Goal: Task Accomplishment & Management: Manage account settings

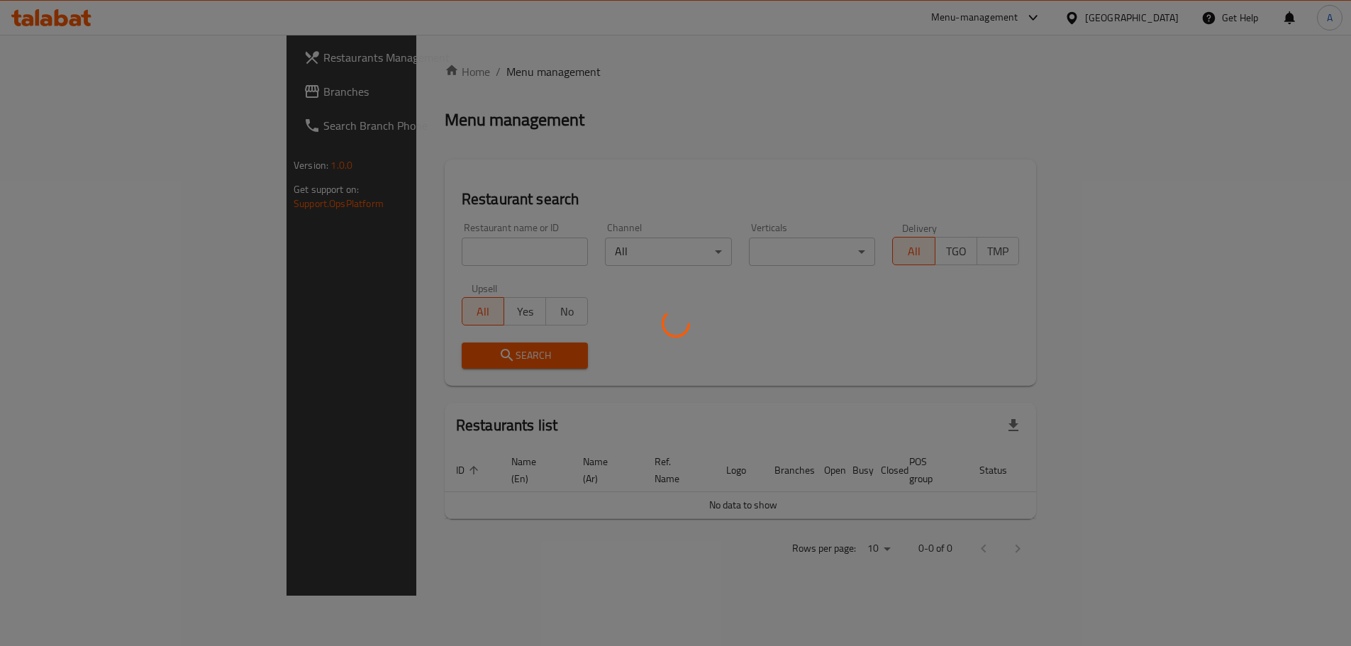
click at [438, 247] on div at bounding box center [675, 323] width 1351 height 646
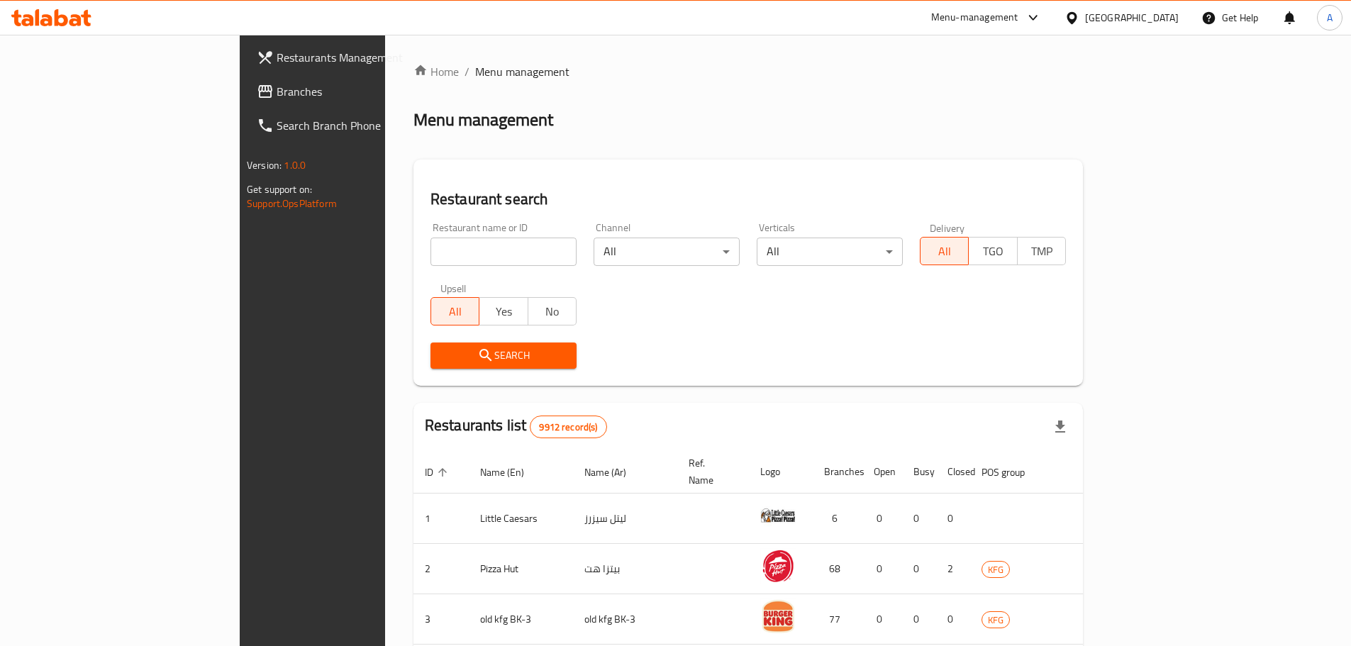
click at [440, 244] on input "search" at bounding box center [503, 252] width 146 height 28
type input "j juice"
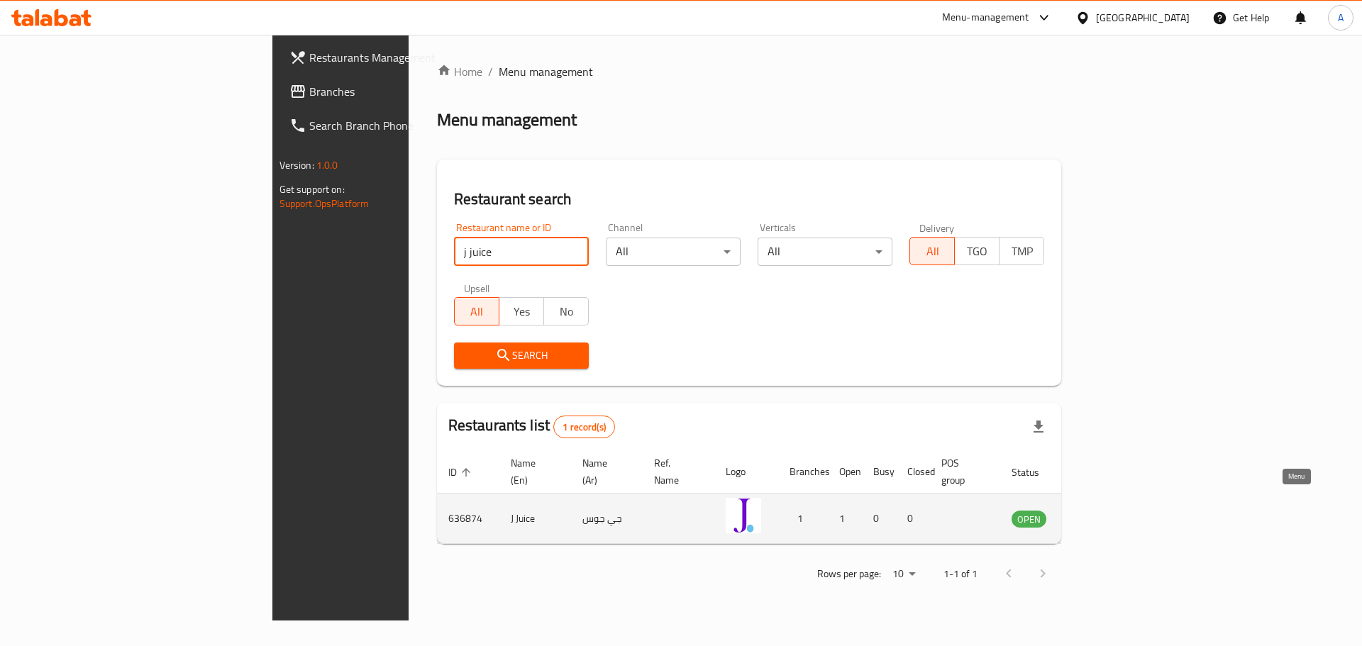
click at [1112, 510] on link "enhanced table" at bounding box center [1099, 518] width 26 height 17
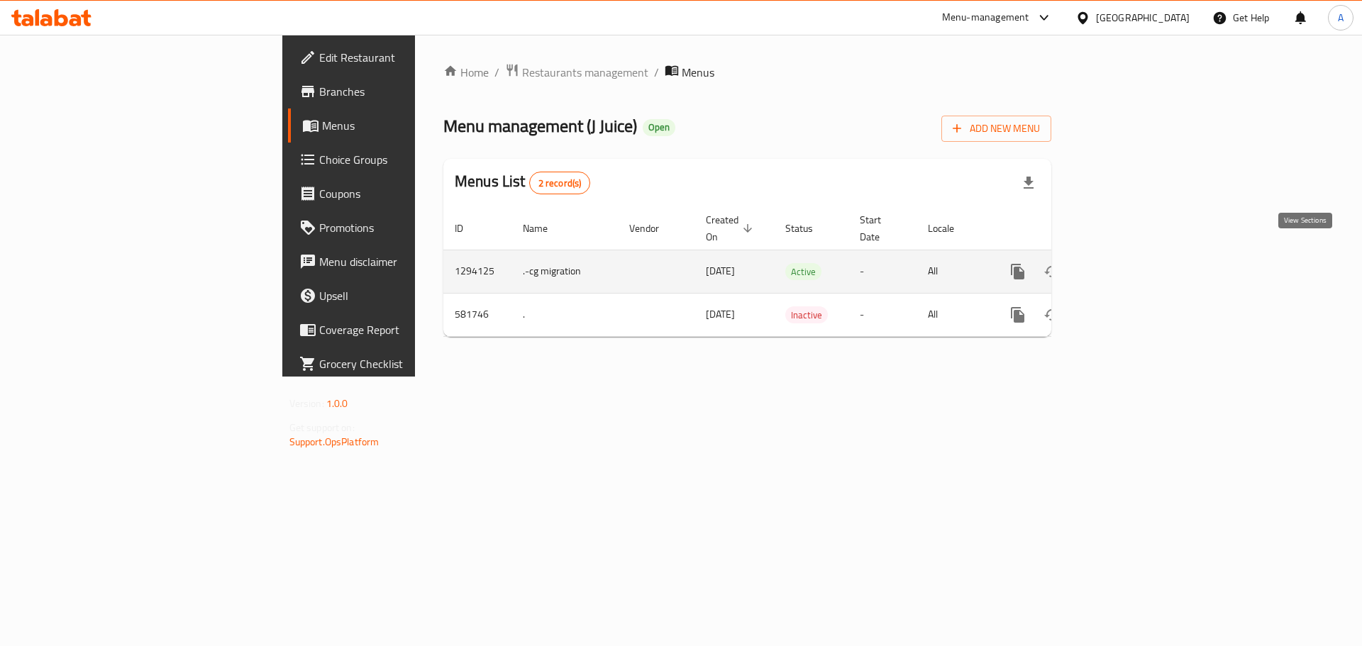
click at [1128, 263] on icon "enhanced table" at bounding box center [1119, 271] width 17 height 17
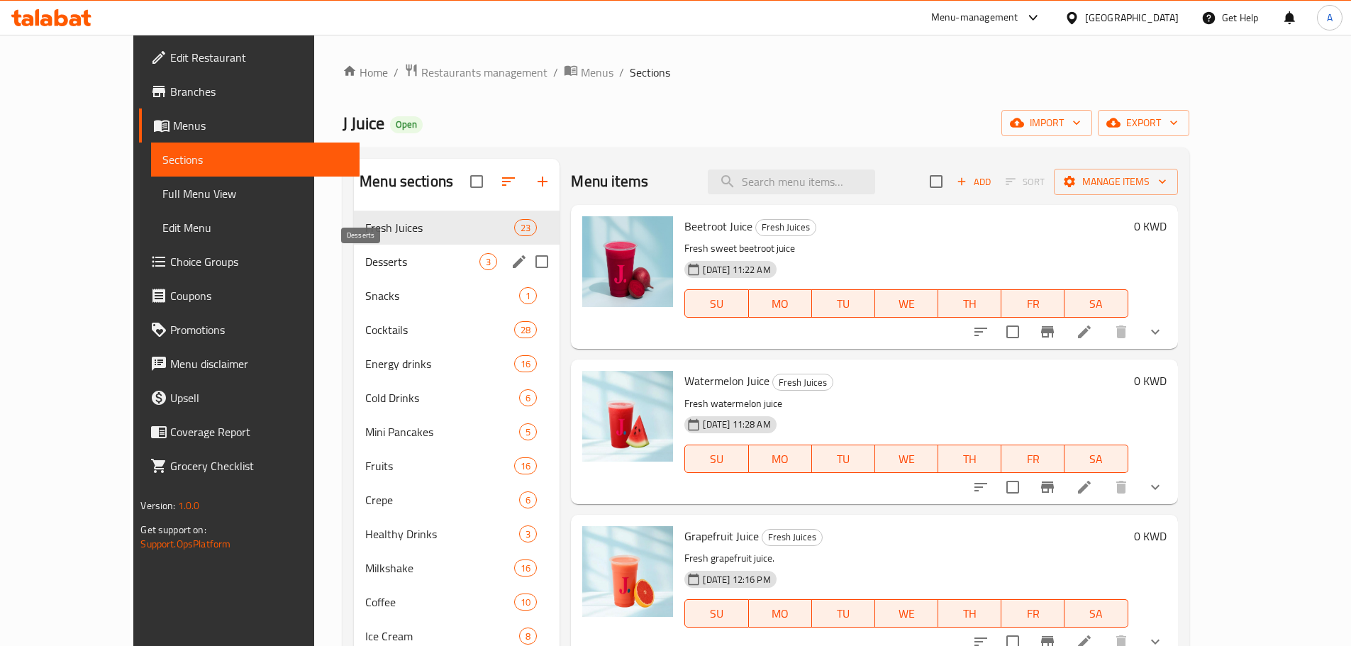
click at [354, 250] on div "Desserts 3" at bounding box center [457, 262] width 206 height 34
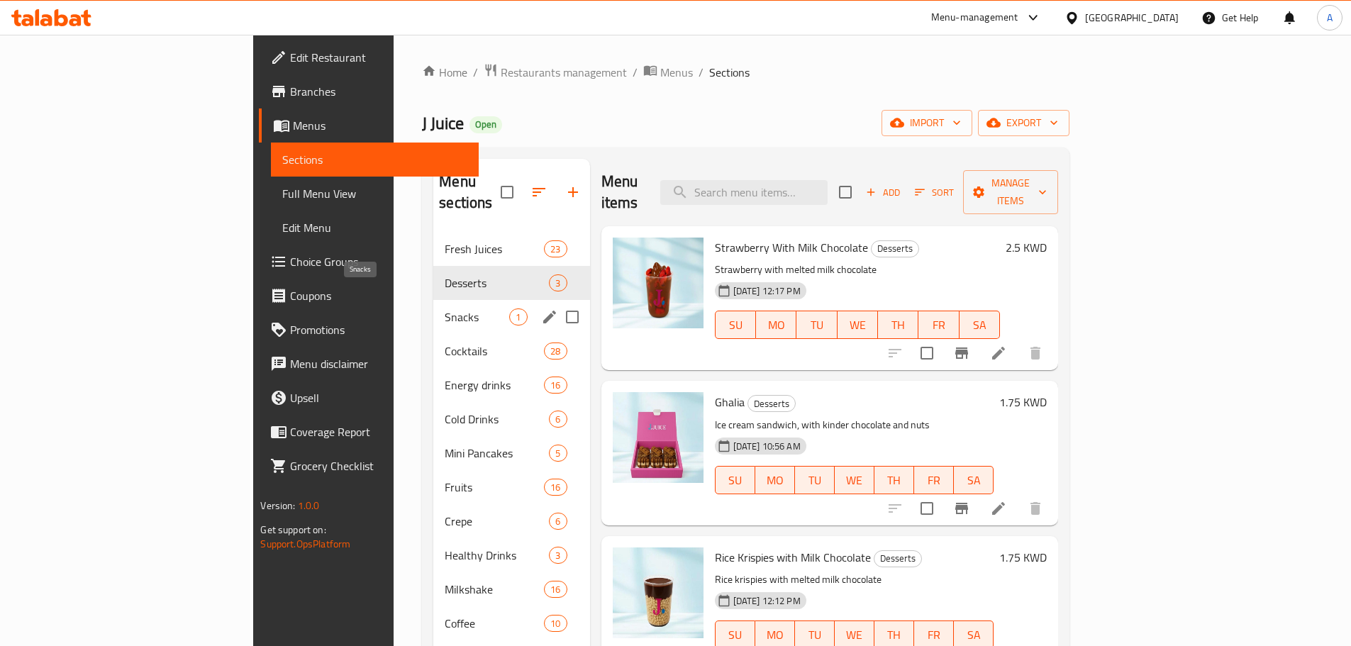
click at [445, 308] on span "Snacks" at bounding box center [477, 316] width 65 height 17
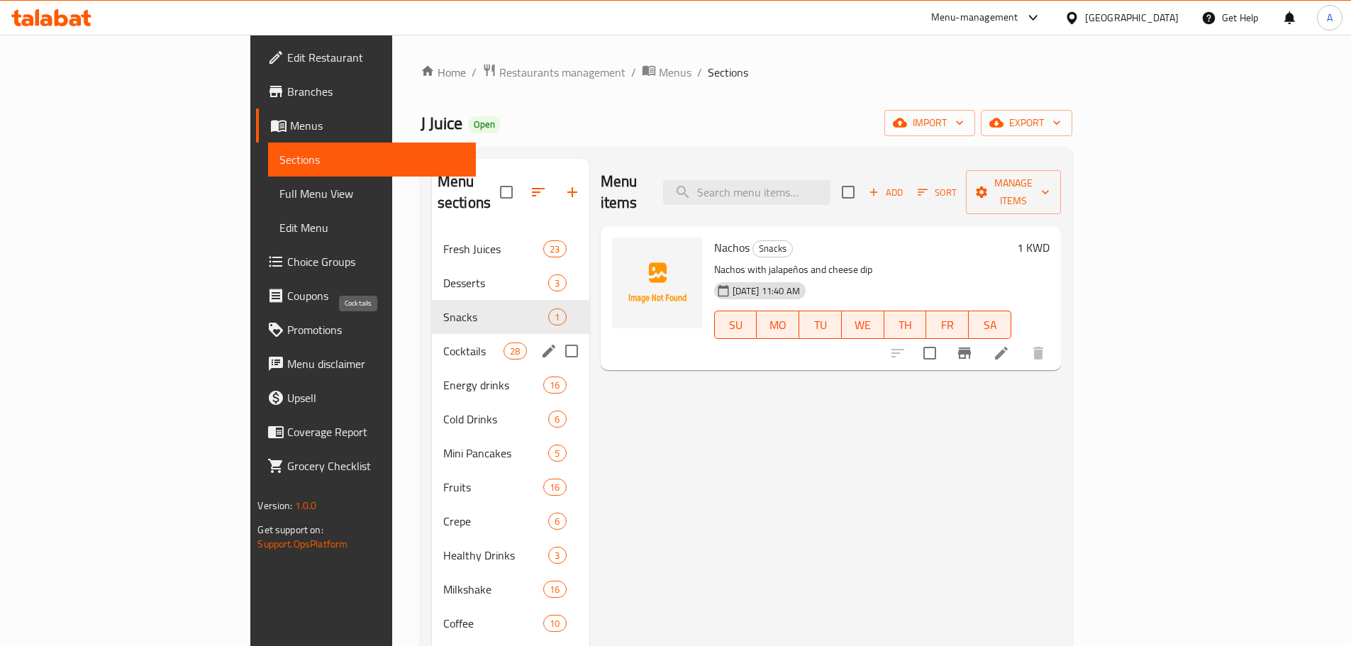
click at [443, 343] on span "Cocktails" at bounding box center [473, 351] width 60 height 17
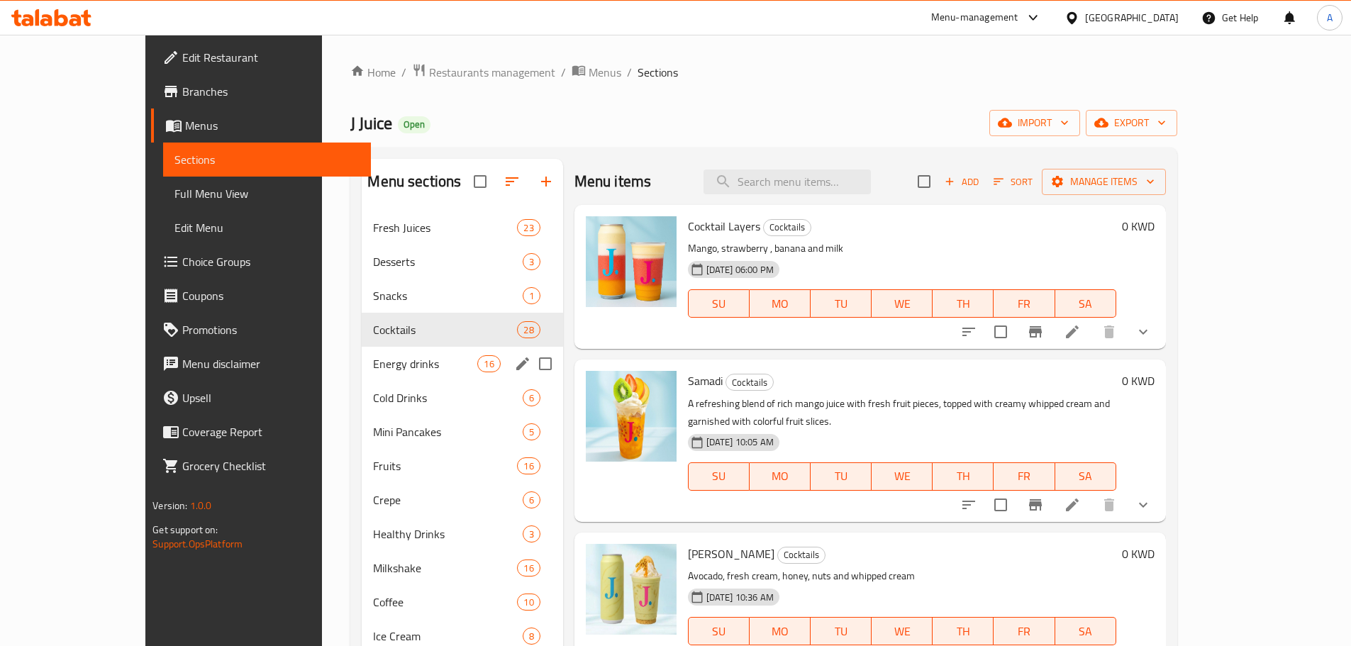
click at [362, 352] on div "Energy drinks 16" at bounding box center [462, 364] width 201 height 34
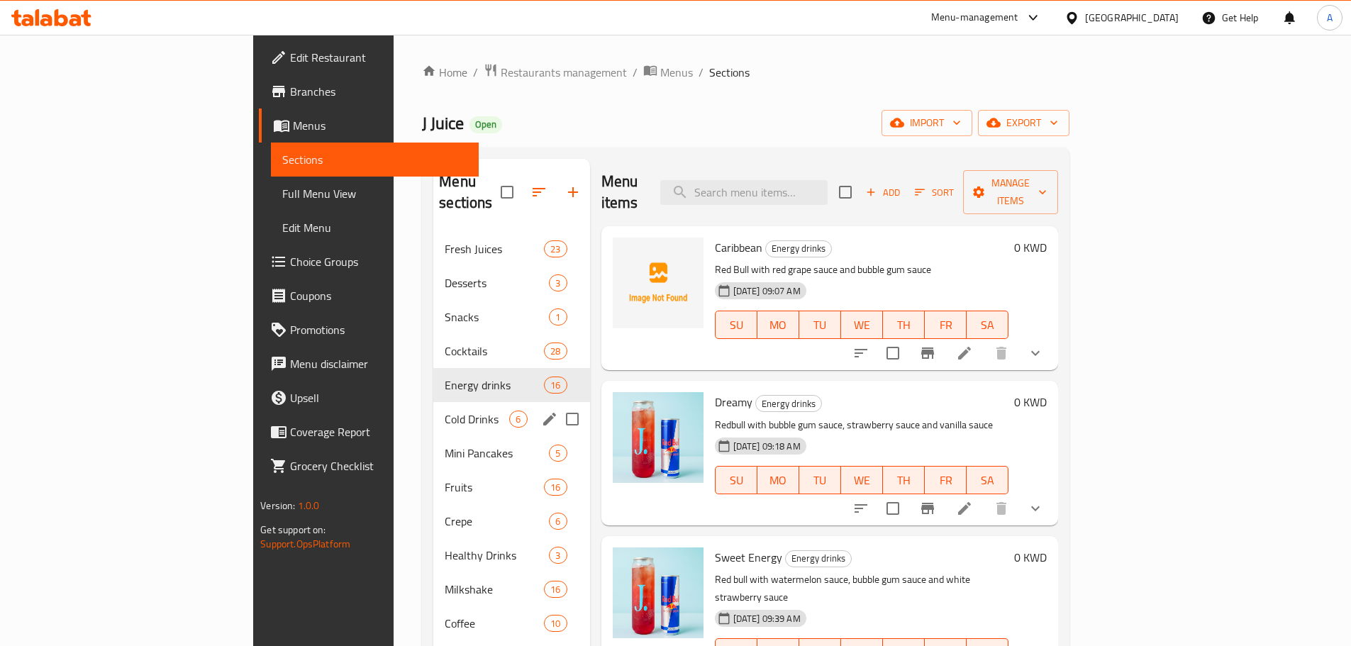
click at [445, 411] on span "Cold Drinks" at bounding box center [477, 419] width 65 height 17
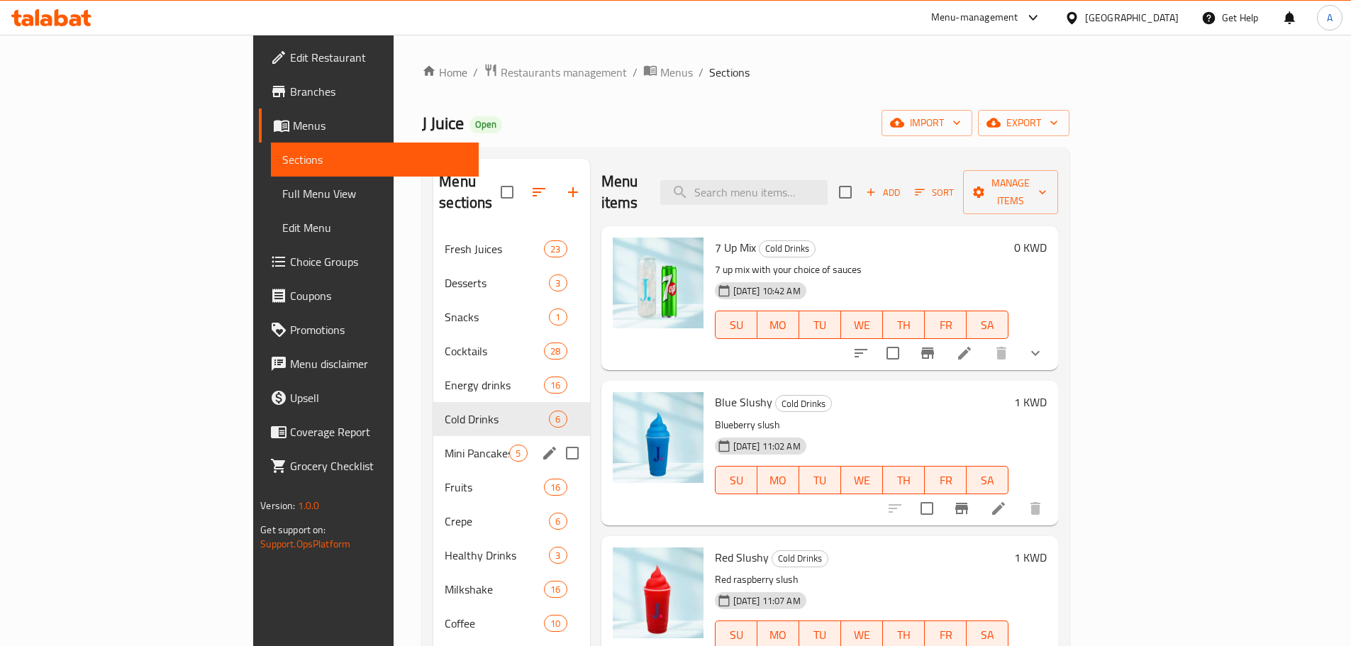
click at [445, 445] on span "Mini Pancakes" at bounding box center [477, 453] width 65 height 17
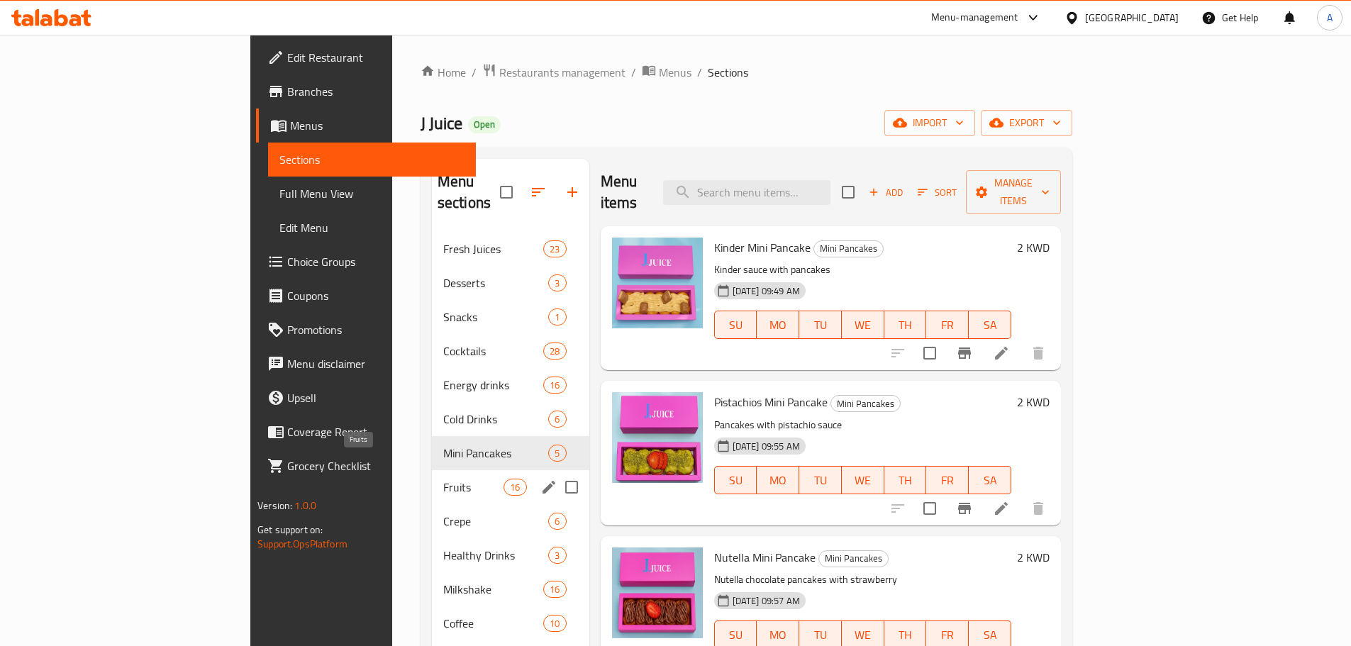
click at [443, 479] on span "Fruits" at bounding box center [473, 487] width 60 height 17
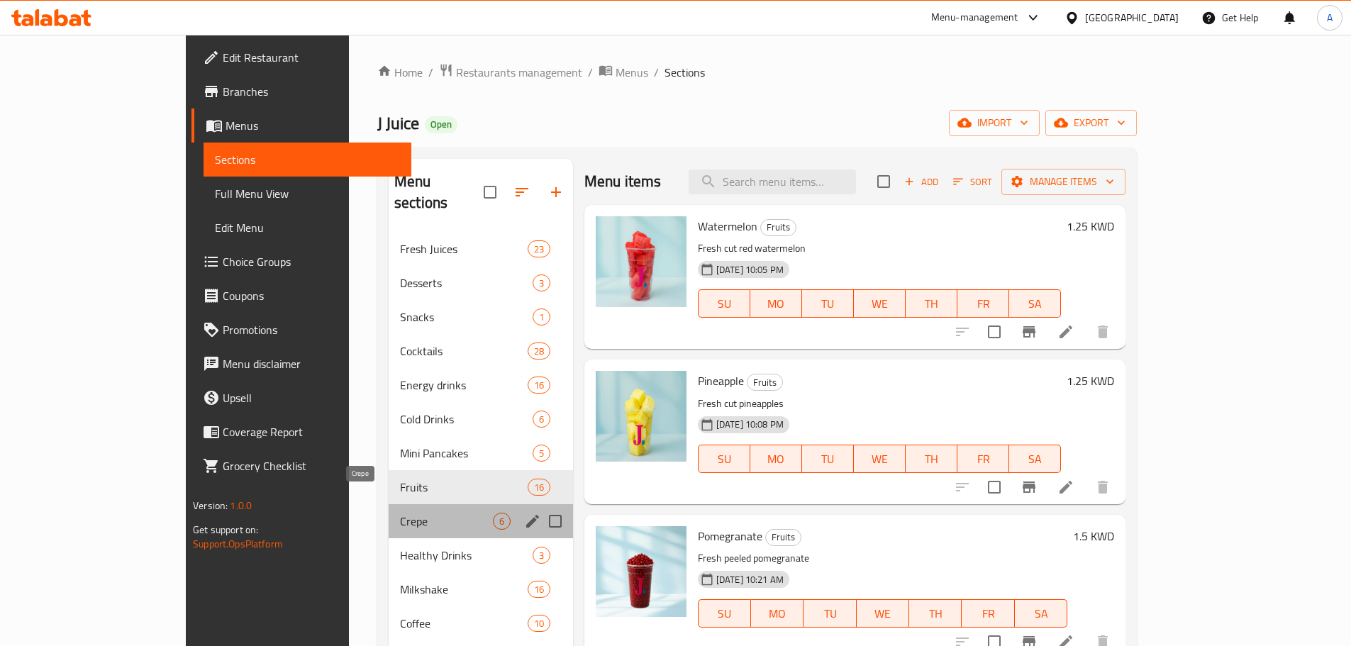
click at [400, 513] on span "Crepe" at bounding box center [446, 521] width 93 height 17
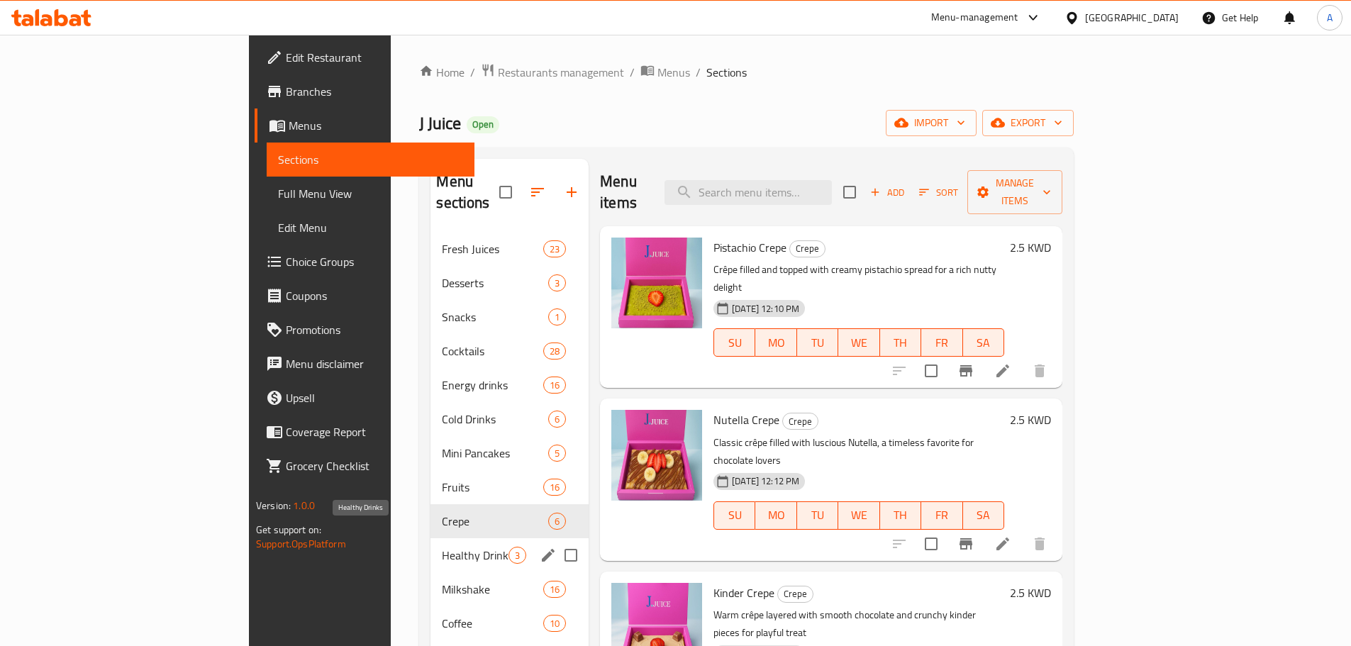
click at [442, 547] on span "Healthy Drinks" at bounding box center [475, 555] width 67 height 17
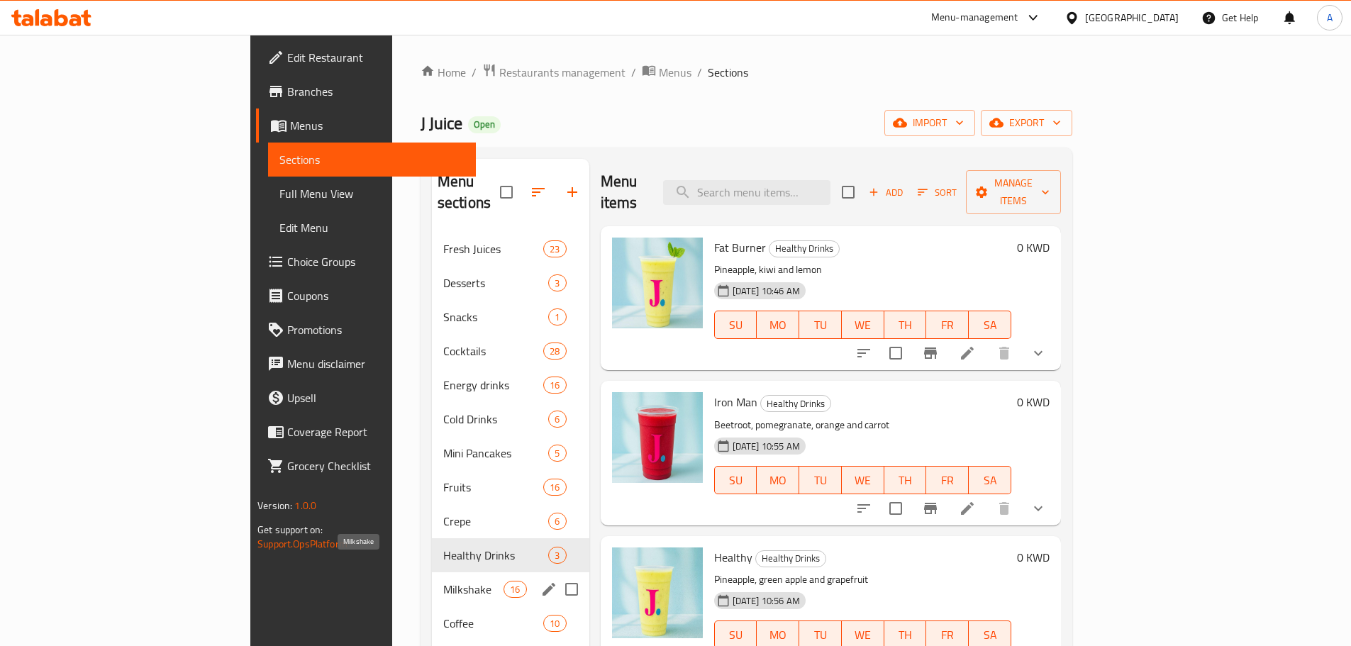
click at [443, 581] on span "Milkshake" at bounding box center [473, 589] width 60 height 17
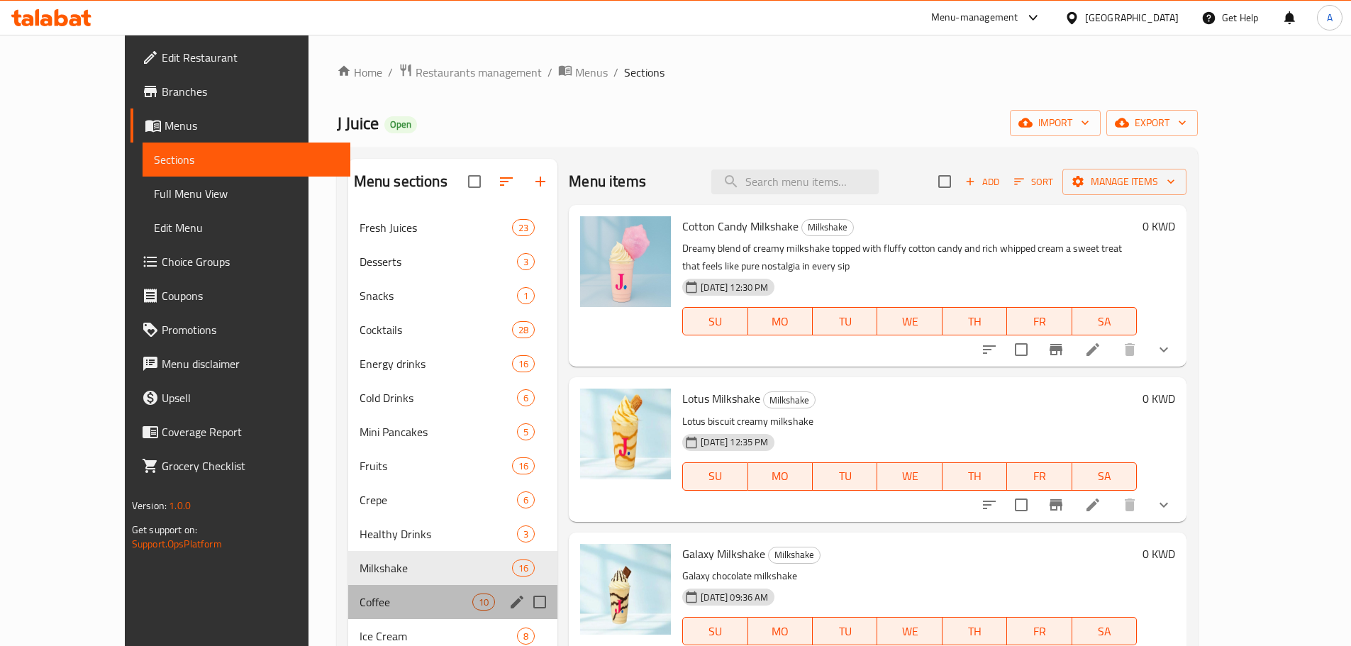
click at [352, 589] on div "Coffee 10" at bounding box center [453, 602] width 210 height 34
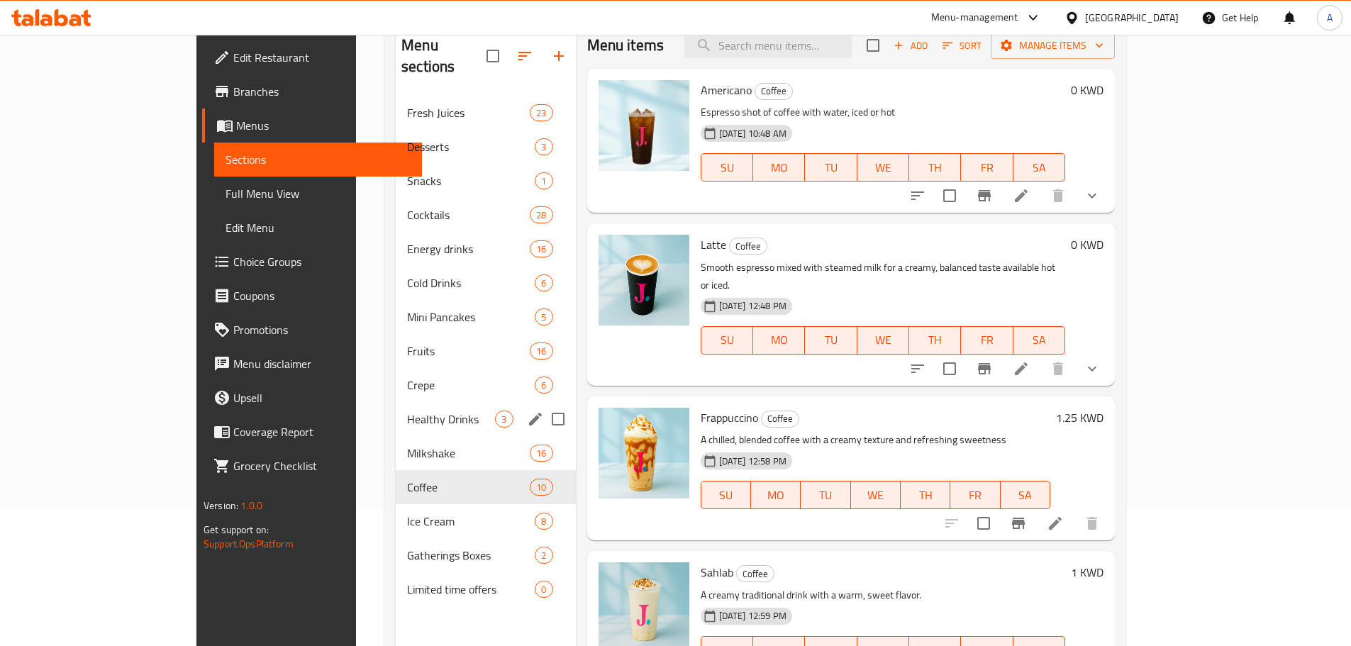
scroll to position [199, 0]
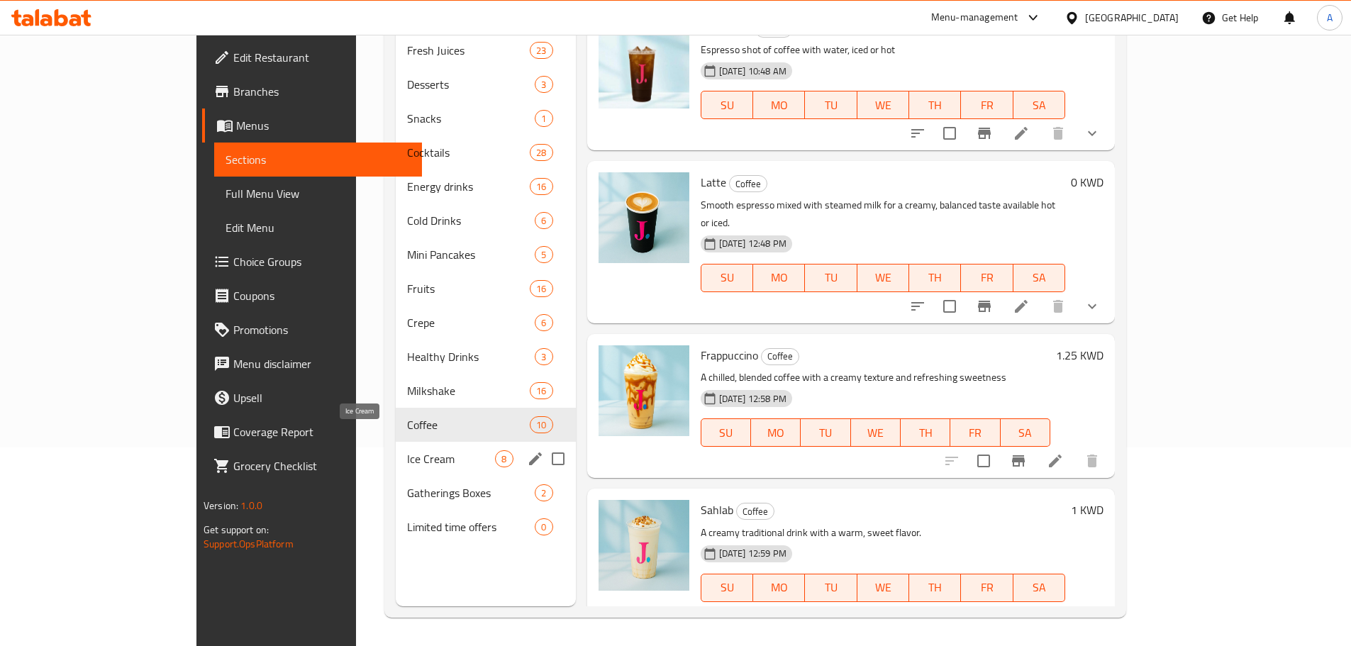
click at [407, 450] on span "Ice Cream" at bounding box center [451, 458] width 88 height 17
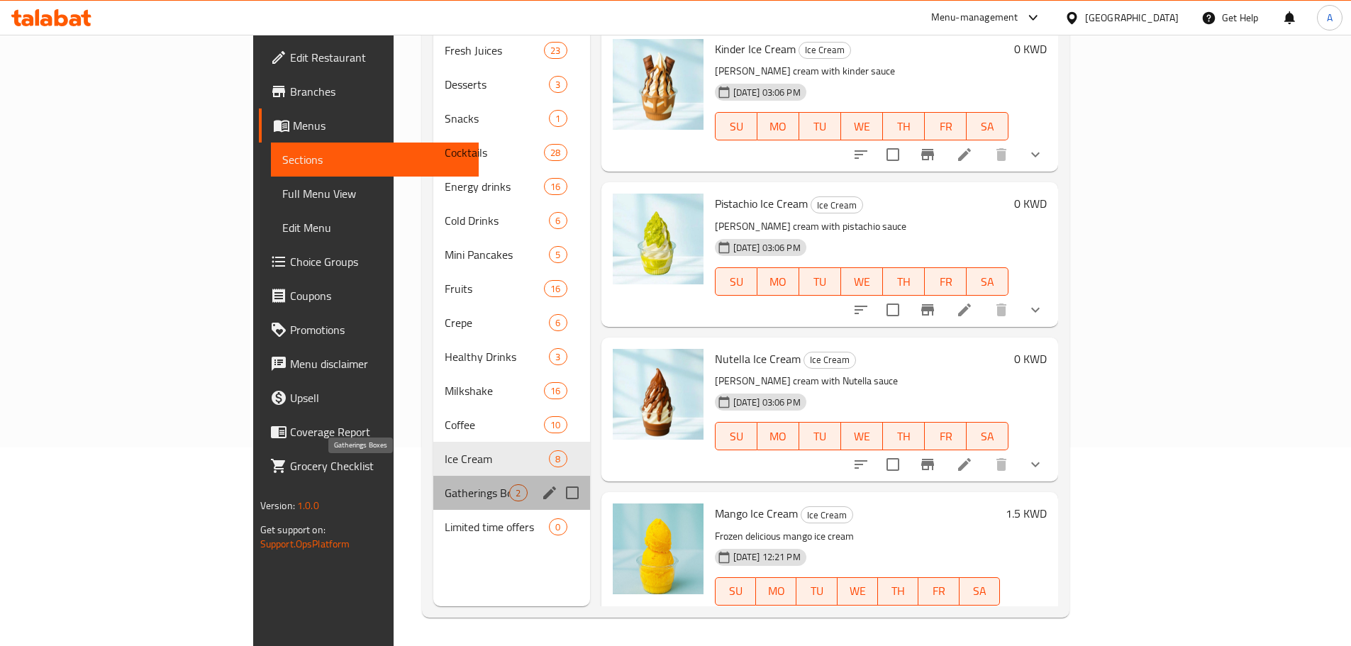
click at [445, 484] on span "Gatherings Boxes" at bounding box center [477, 492] width 65 height 17
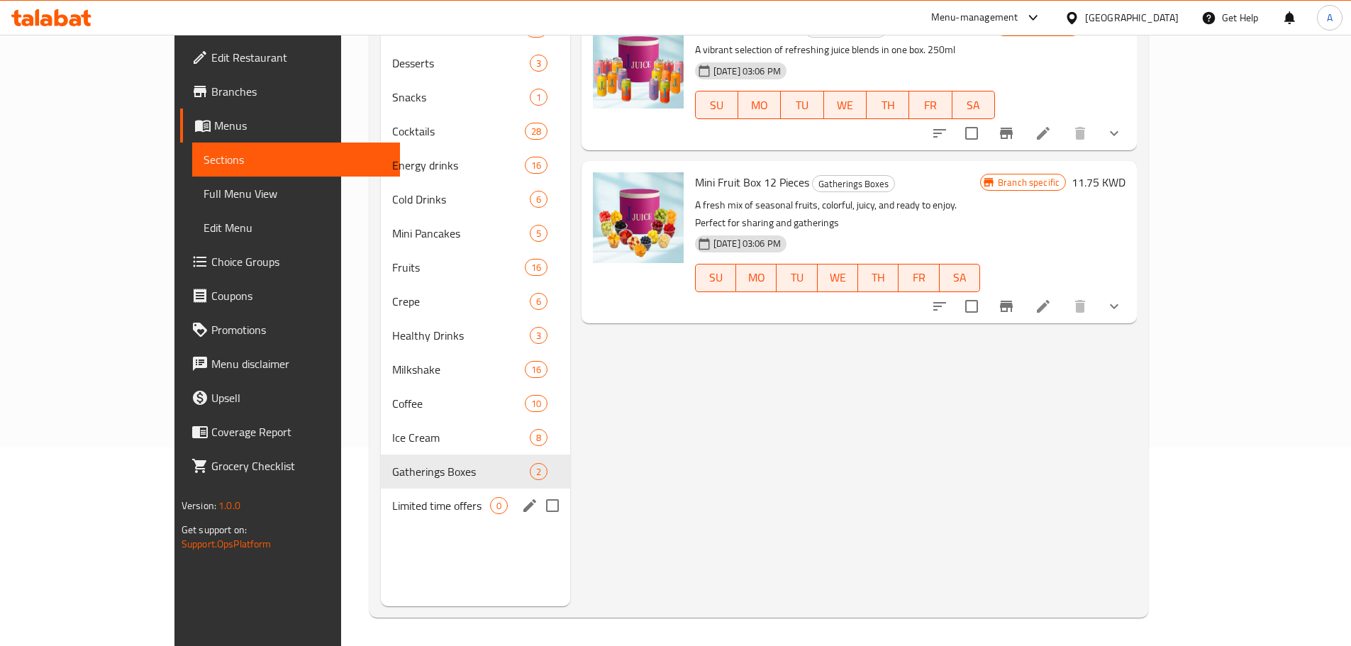
click at [392, 504] on span "Limited time offers" at bounding box center [440, 505] width 97 height 17
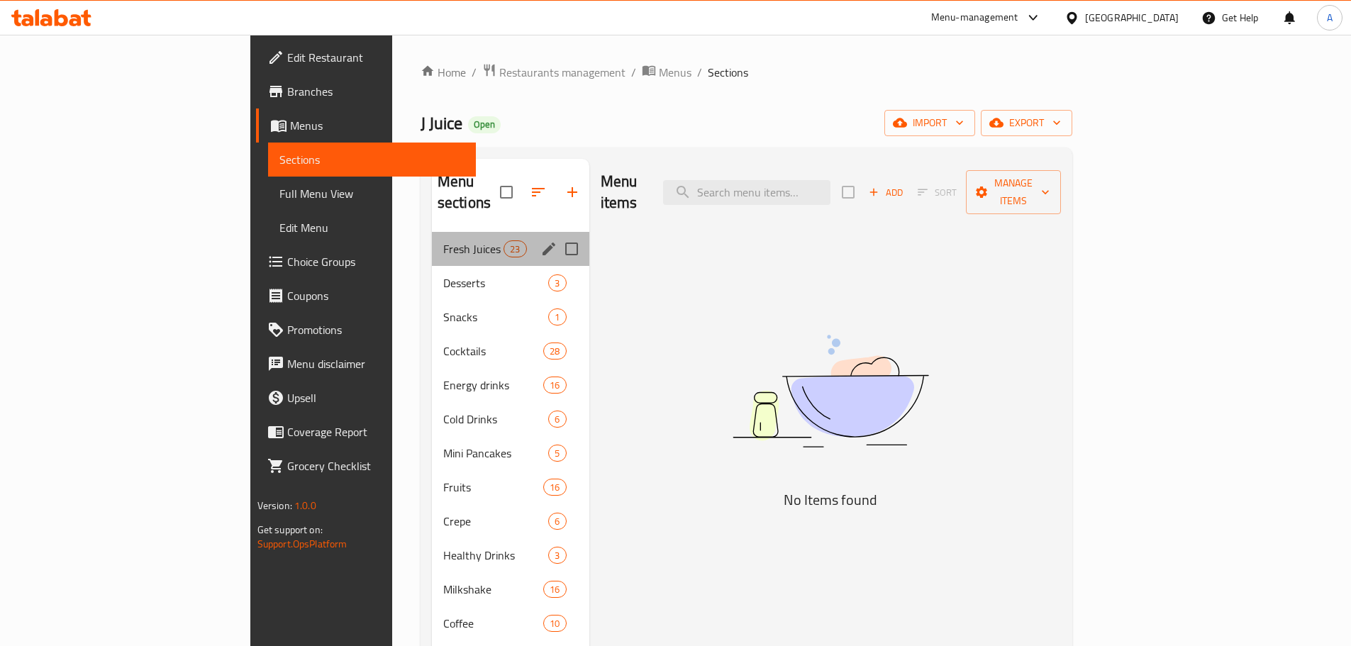
click at [432, 232] on div "Fresh Juices 23" at bounding box center [510, 249] width 157 height 34
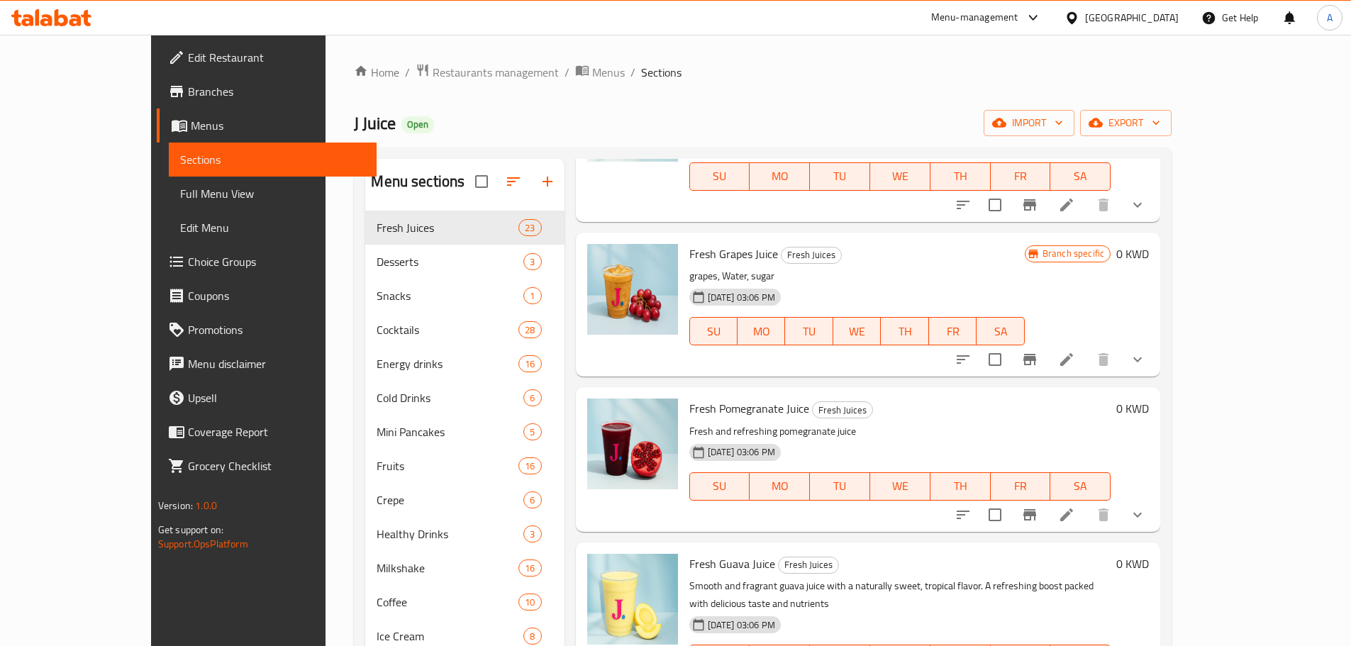
scroll to position [2953, 0]
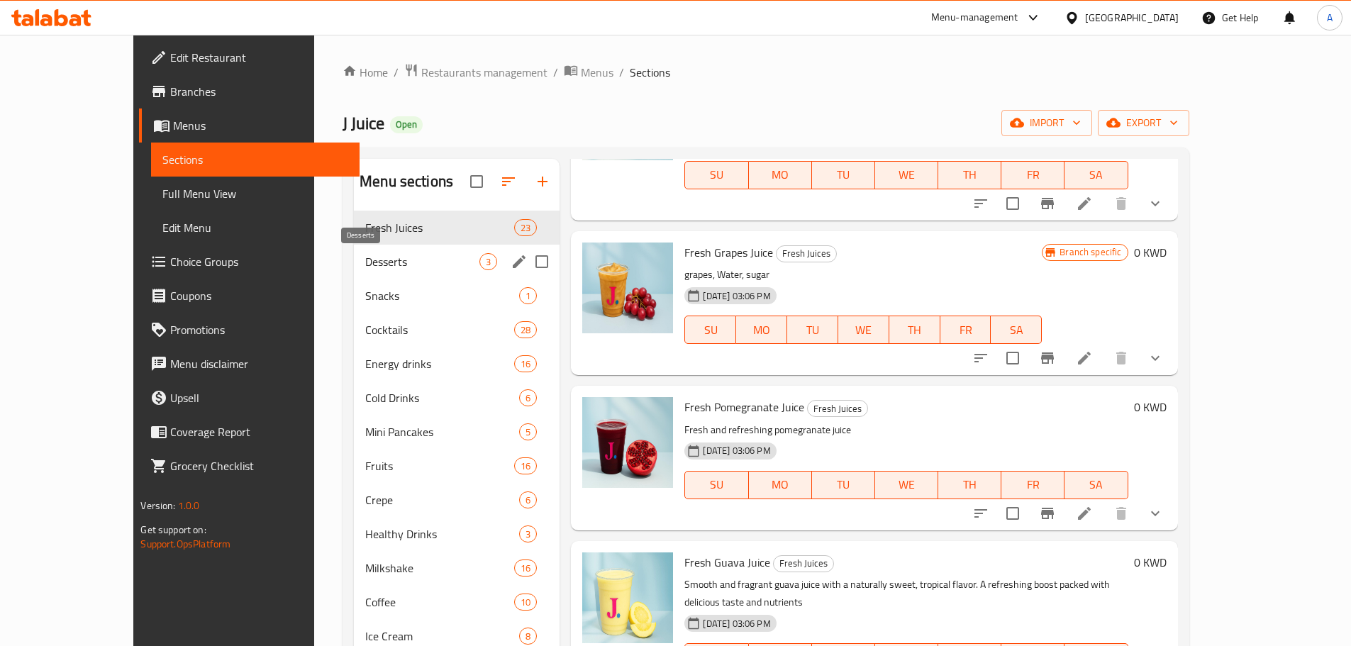
click at [386, 263] on span "Desserts" at bounding box center [422, 261] width 114 height 17
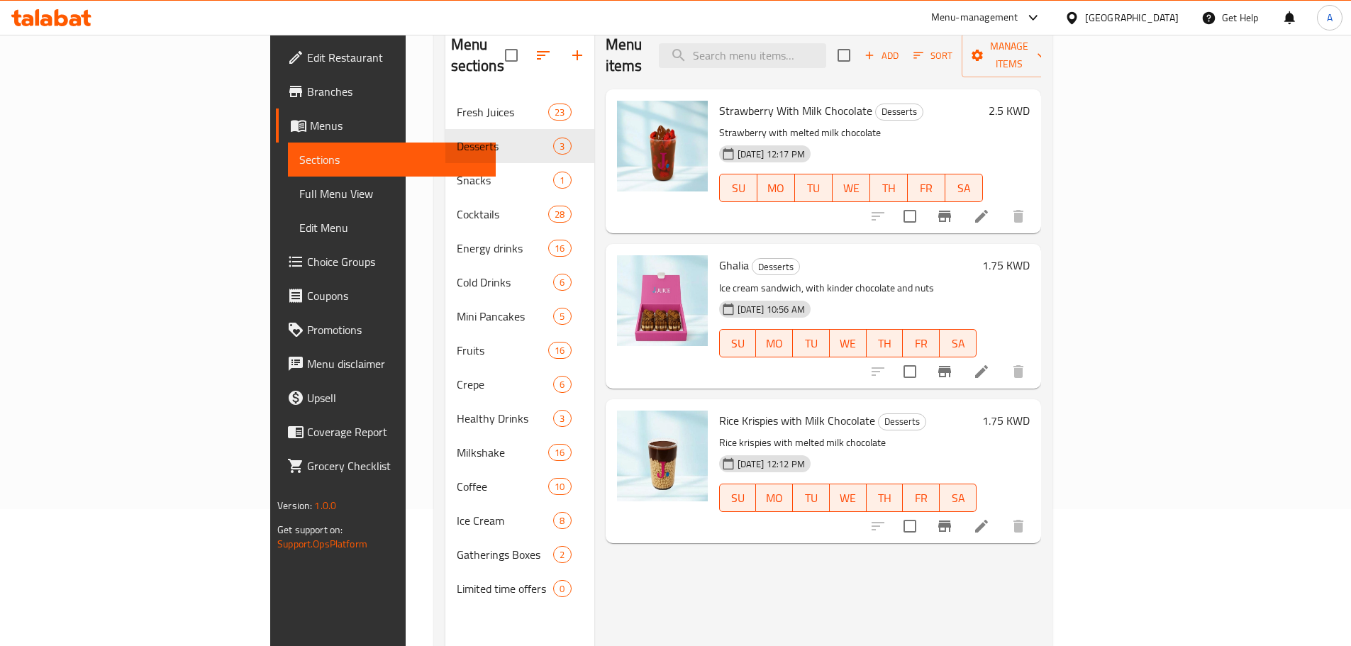
scroll to position [57, 0]
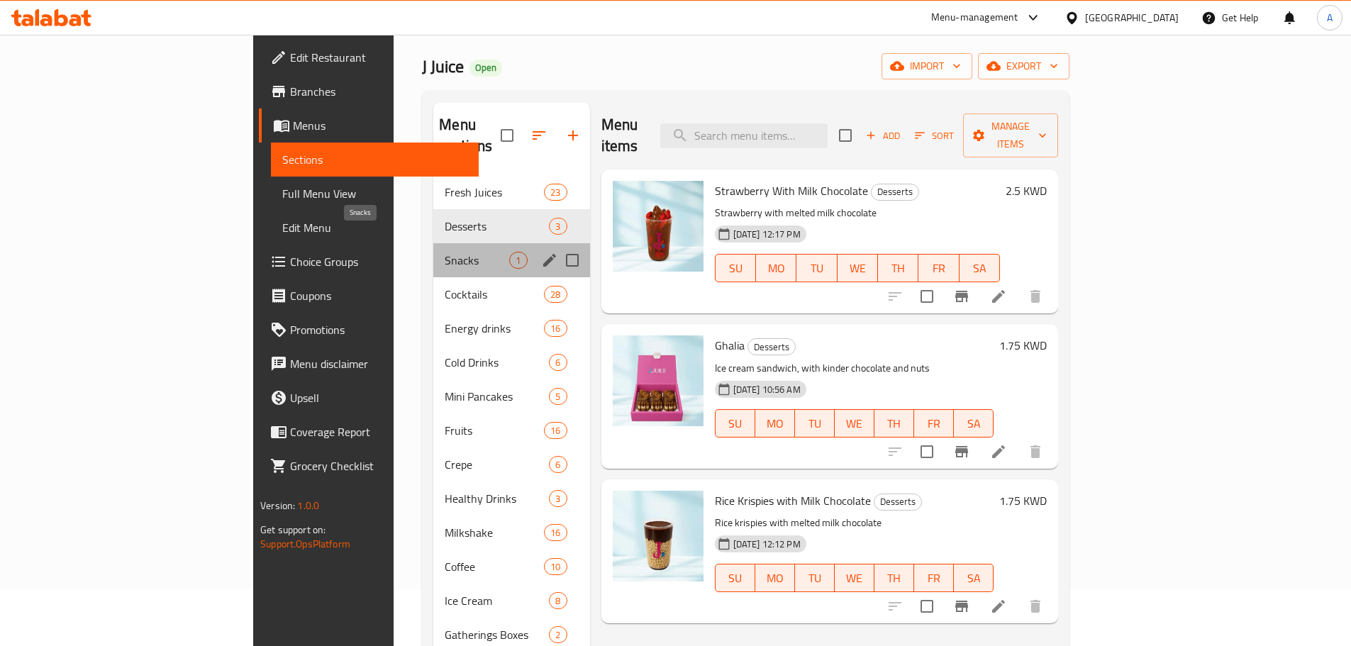
click at [445, 252] on span "Snacks" at bounding box center [477, 260] width 65 height 17
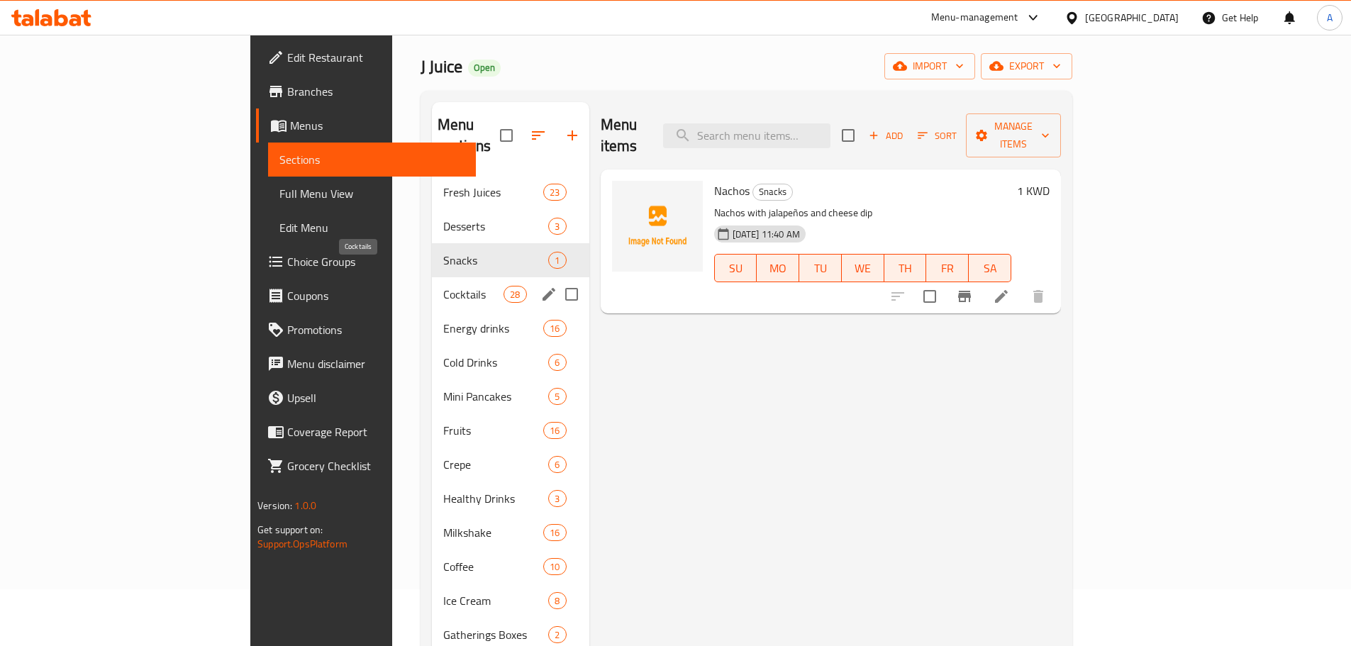
click at [443, 286] on span "Cocktails" at bounding box center [473, 294] width 60 height 17
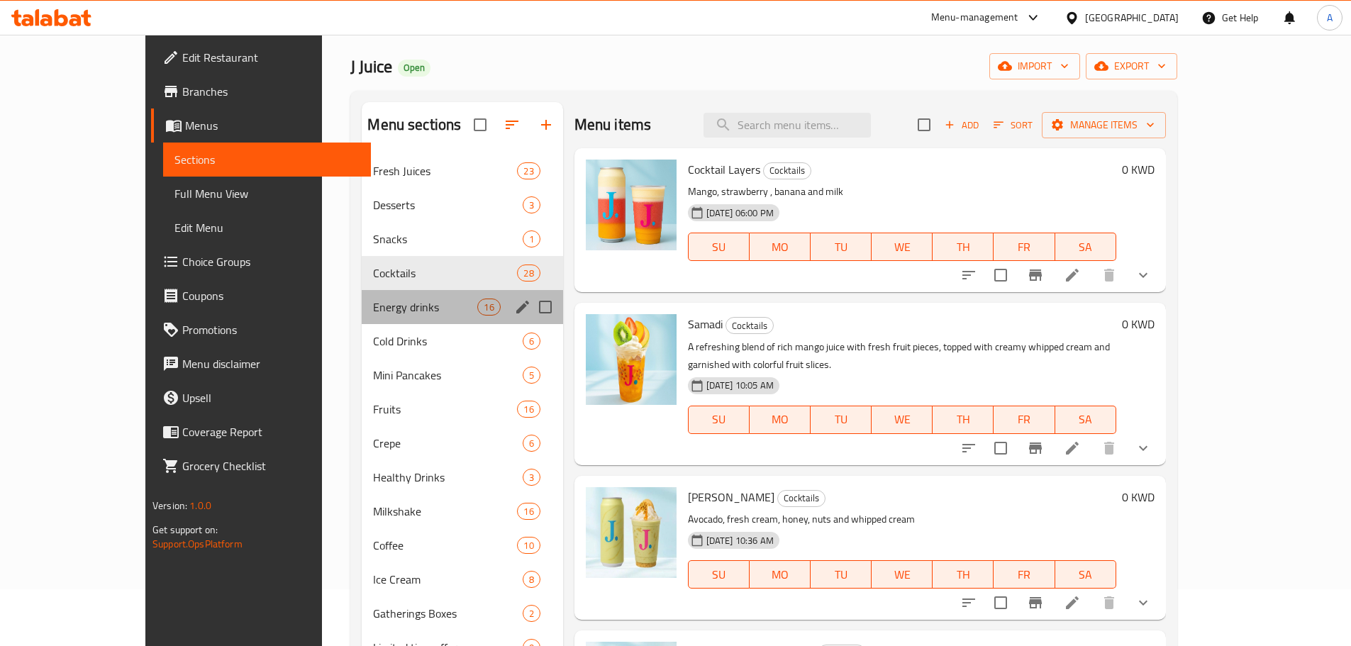
click at [387, 322] on div "Energy drinks 16" at bounding box center [462, 307] width 201 height 34
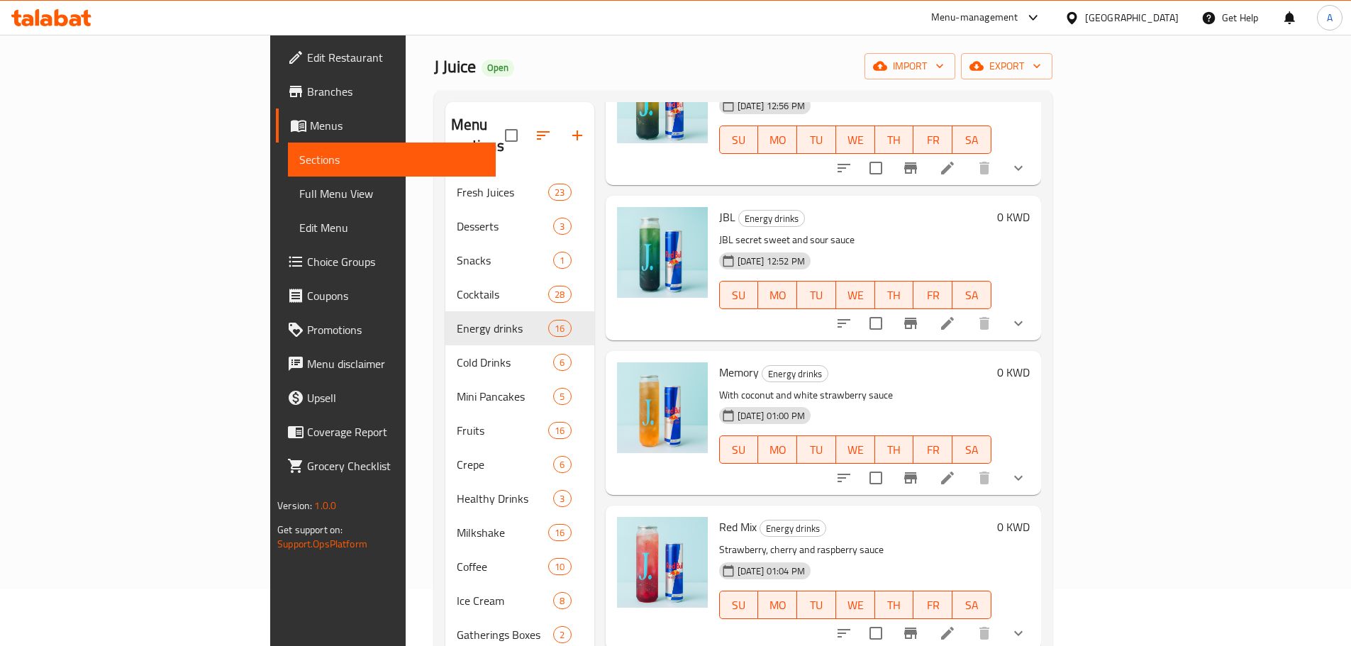
scroll to position [199, 0]
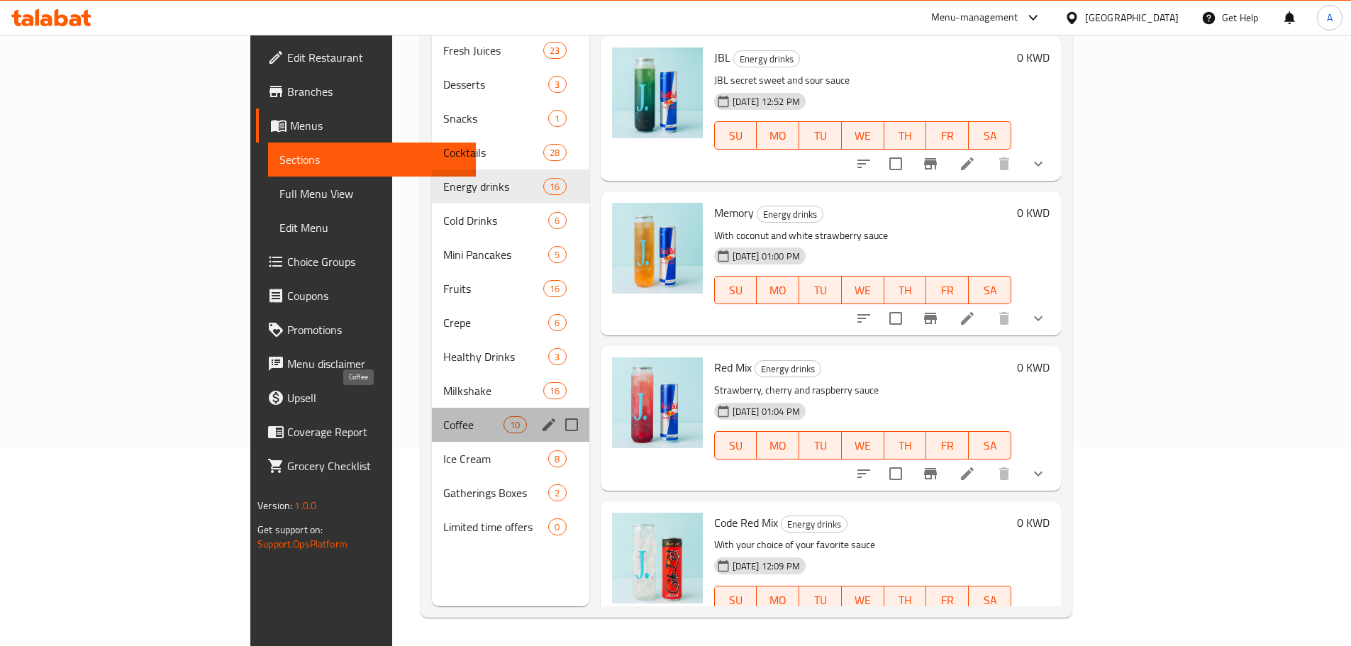
click at [443, 416] on span "Coffee" at bounding box center [473, 424] width 60 height 17
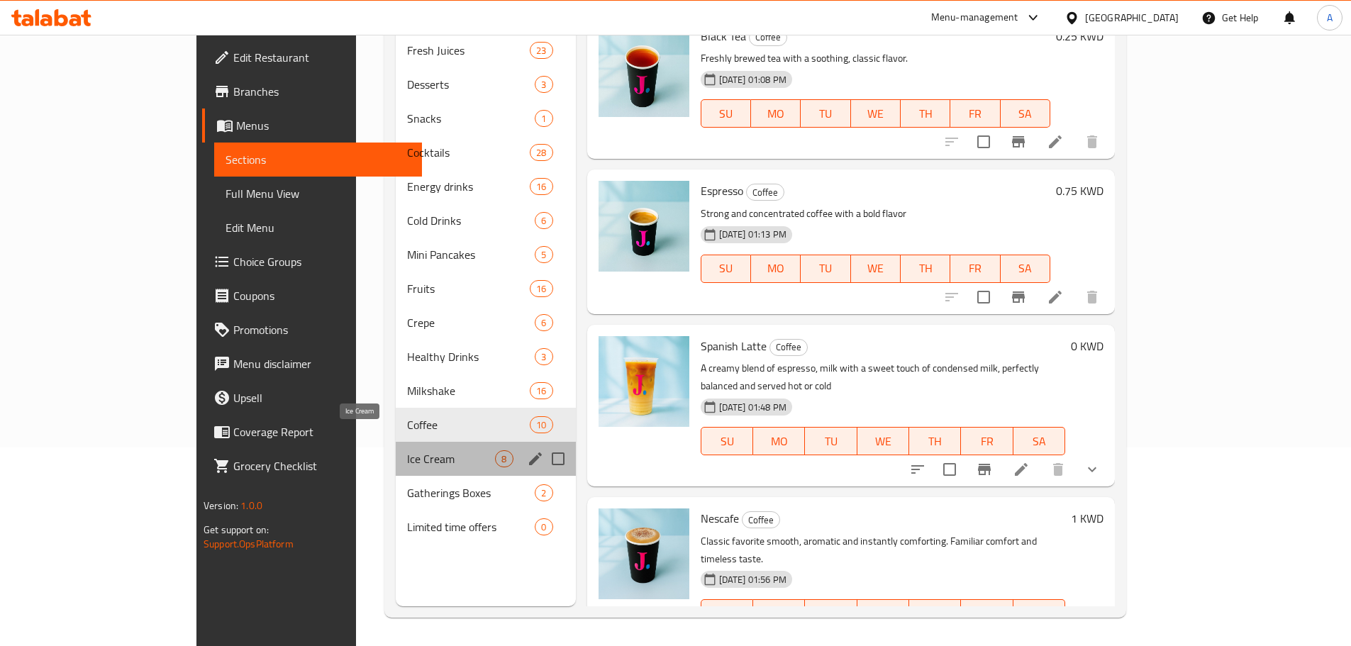
click at [407, 450] on span "Ice Cream" at bounding box center [451, 458] width 88 height 17
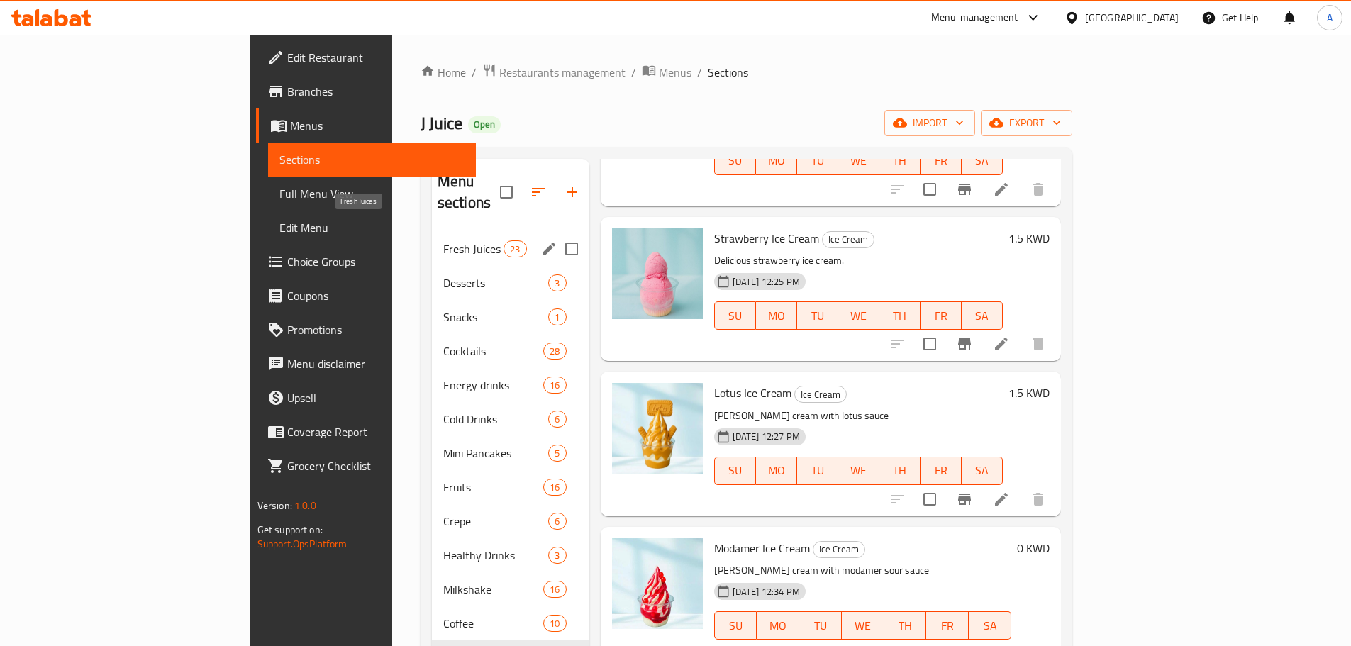
click at [443, 240] on span "Fresh Juices" at bounding box center [473, 248] width 60 height 17
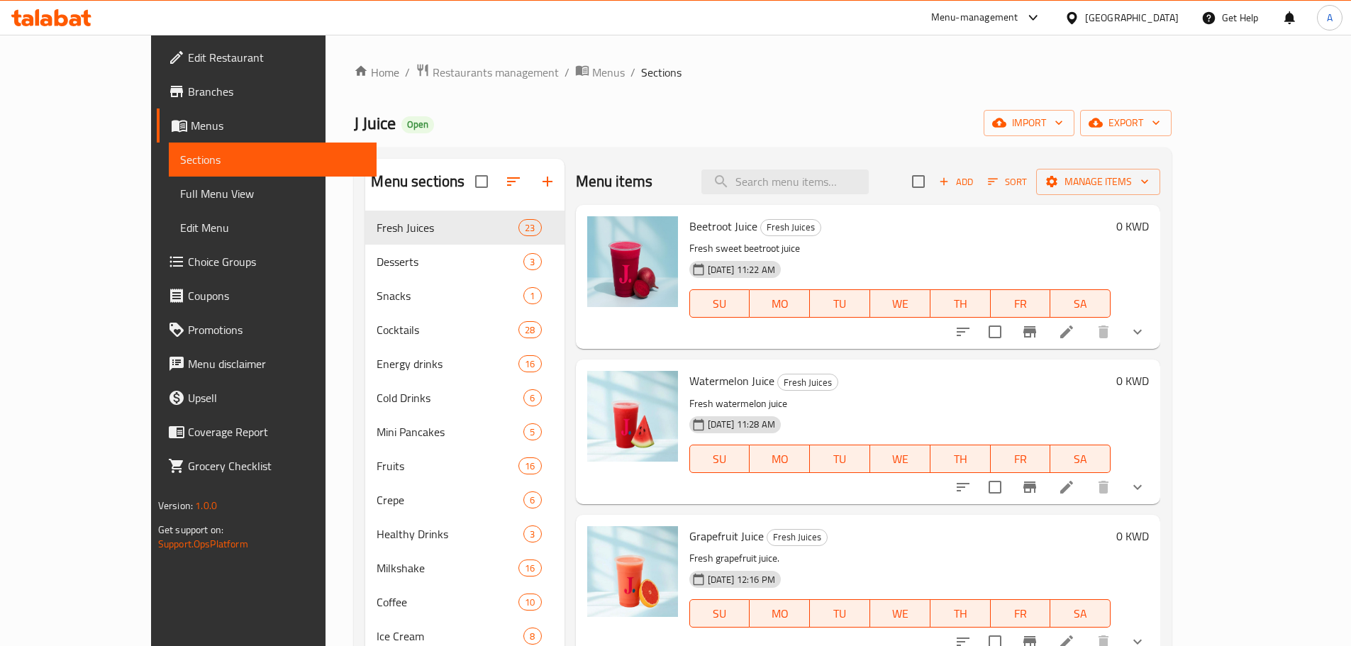
click at [750, 293] on button "MO" at bounding box center [780, 303] width 60 height 28
click at [1155, 331] on button "show more" at bounding box center [1137, 332] width 34 height 34
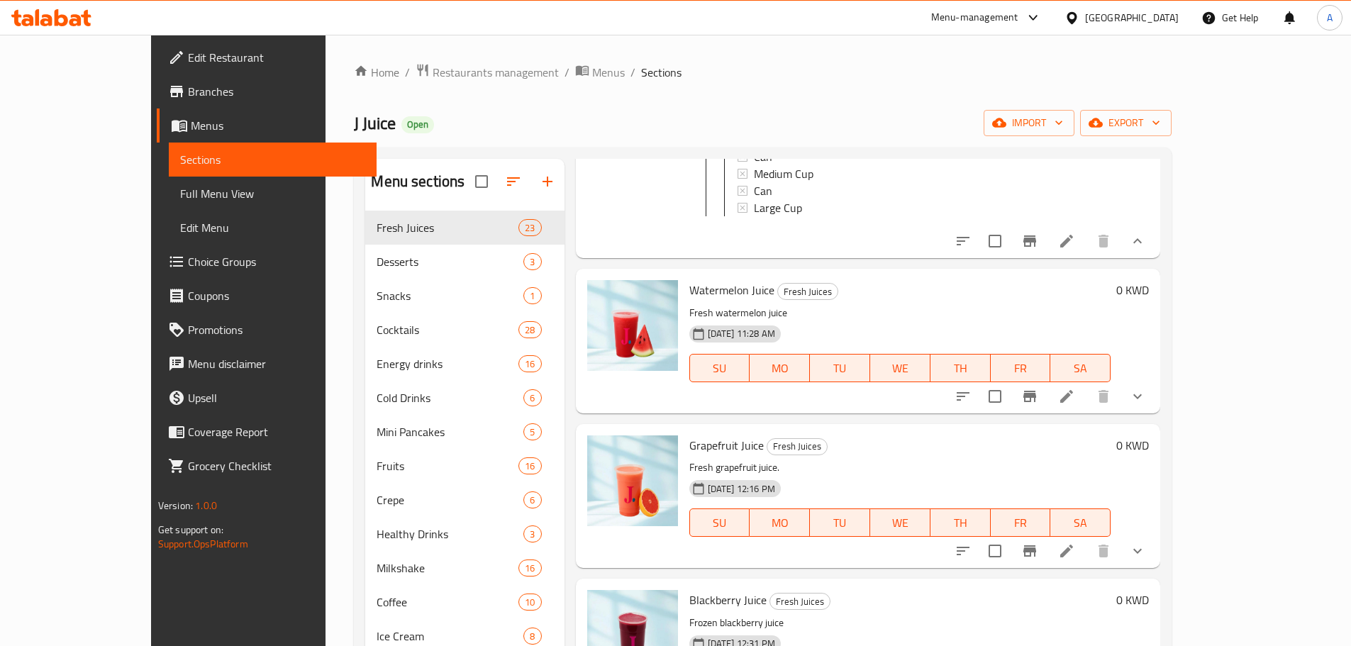
scroll to position [425, 0]
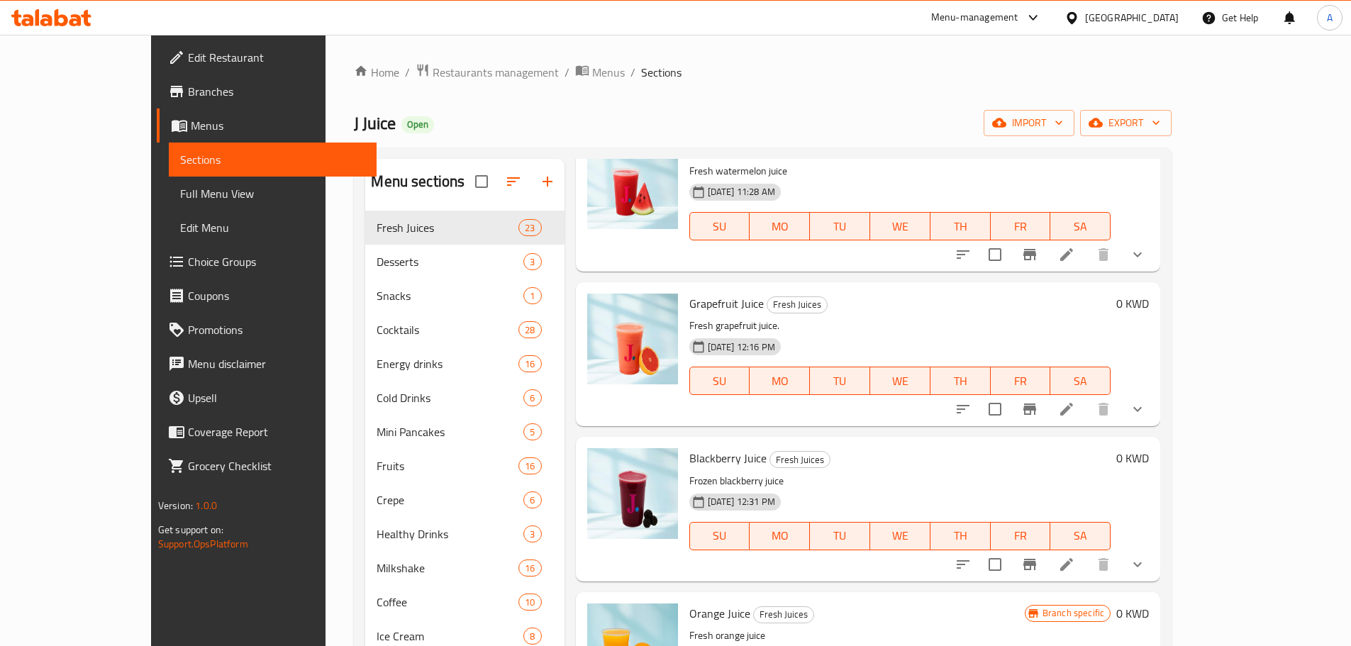
click at [1146, 263] on icon "show more" at bounding box center [1137, 254] width 17 height 17
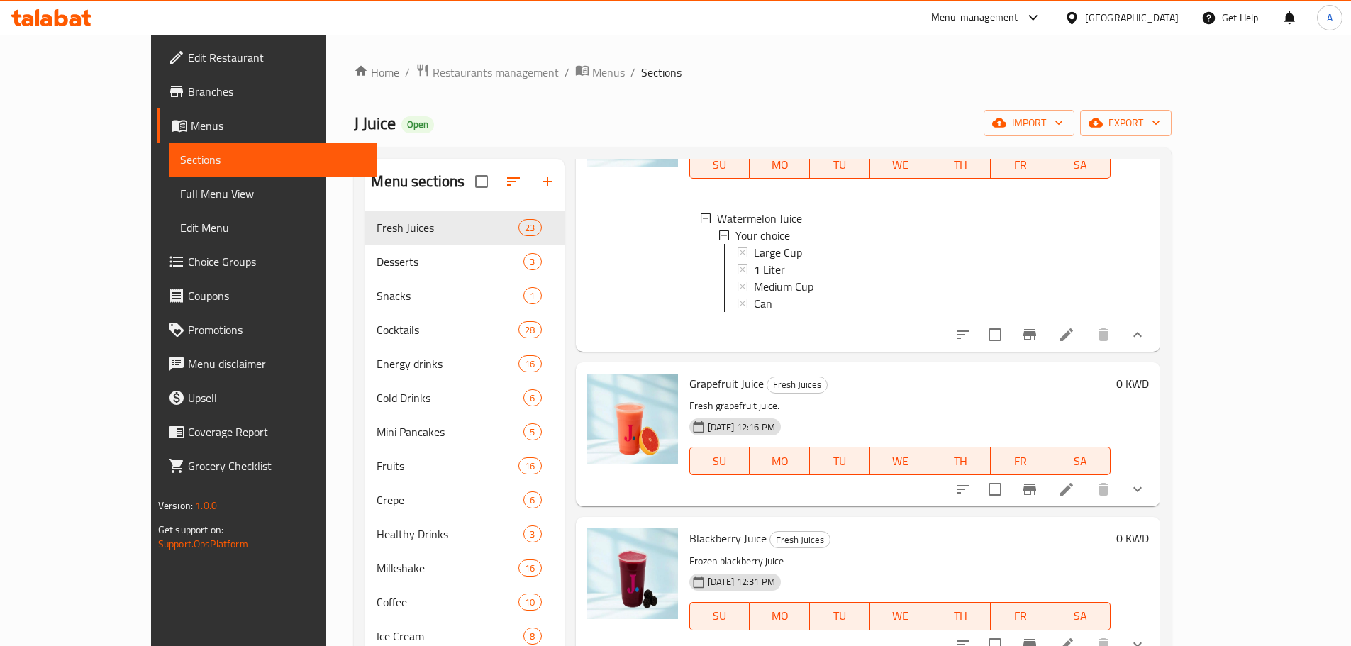
scroll to position [638, 0]
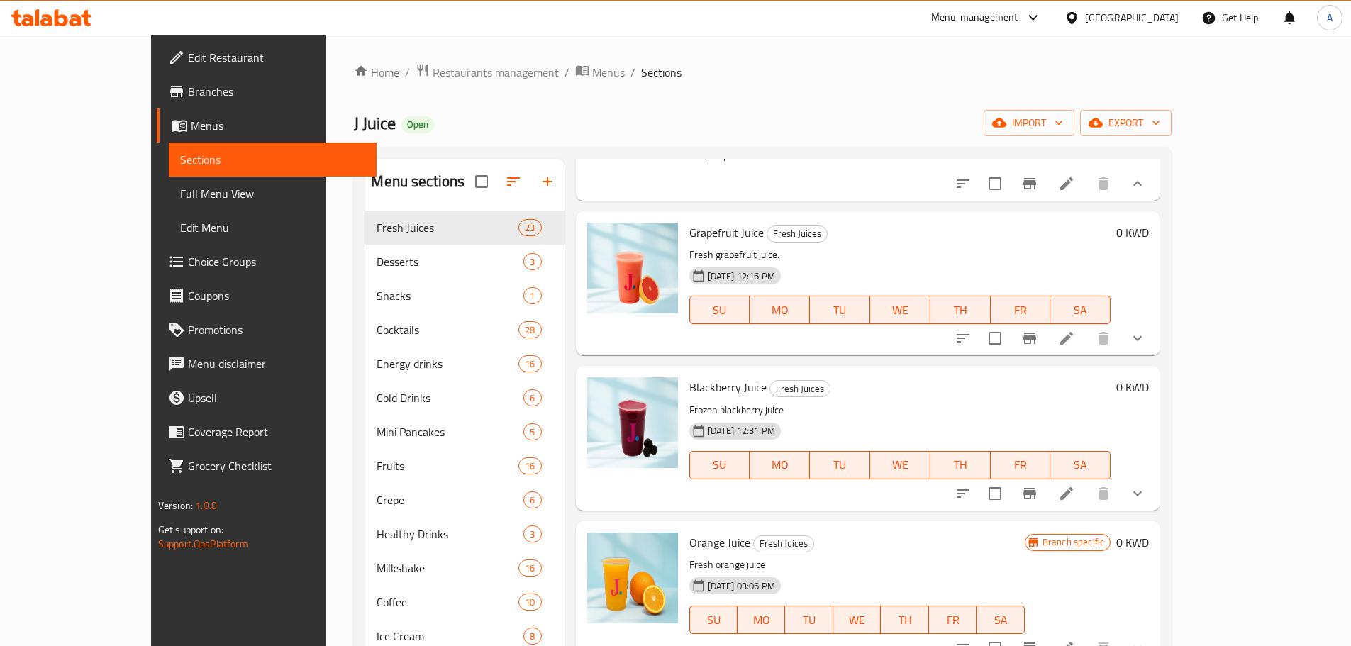
click at [1155, 355] on button "show more" at bounding box center [1137, 338] width 34 height 34
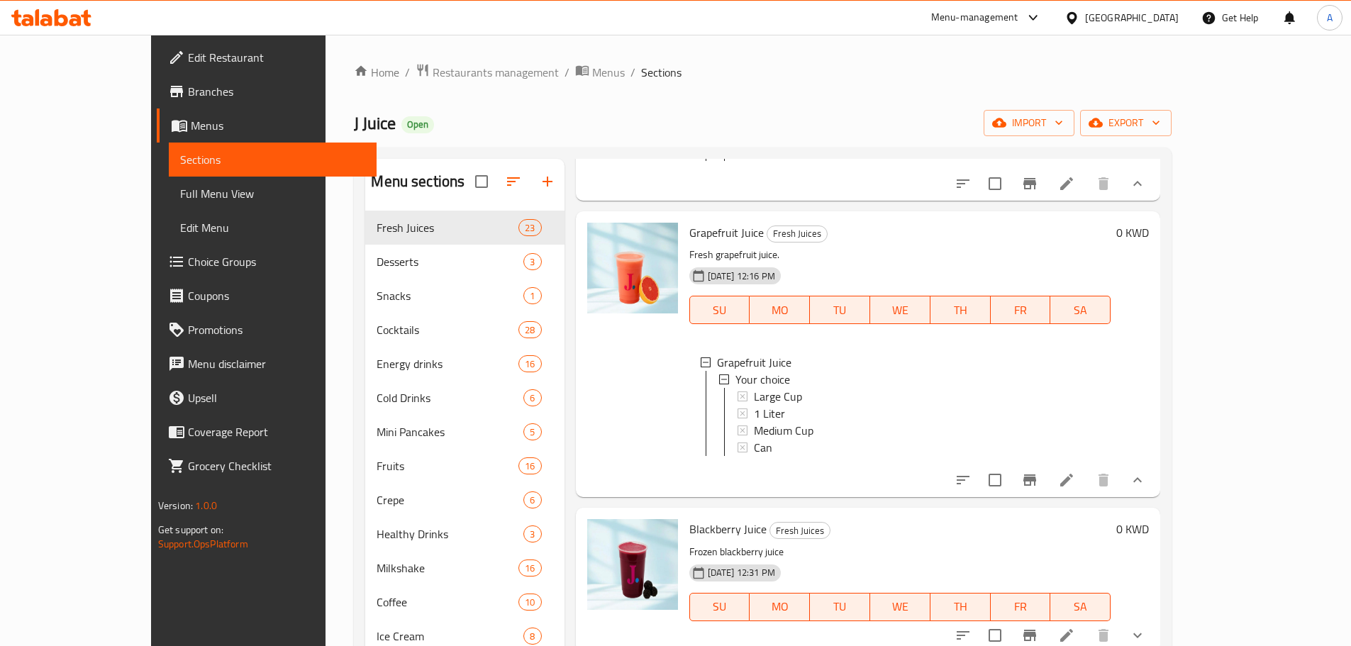
scroll to position [2, 0]
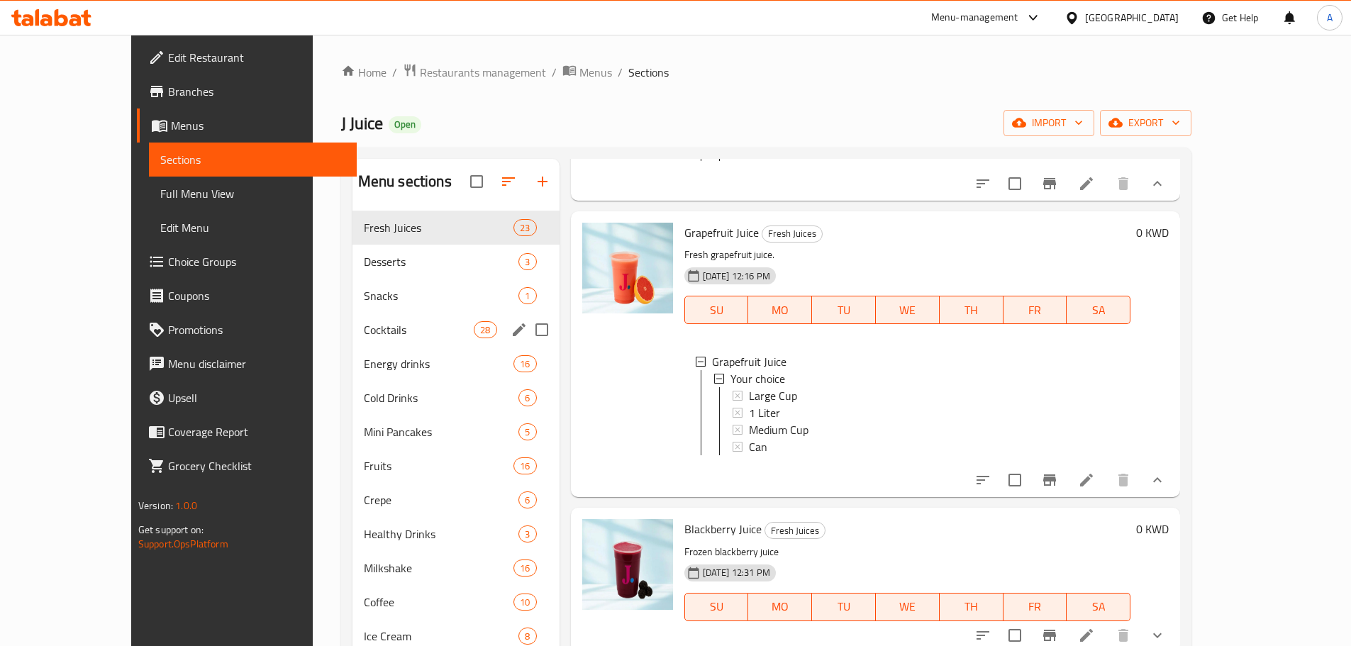
click at [384, 330] on span "Cocktails" at bounding box center [419, 329] width 111 height 17
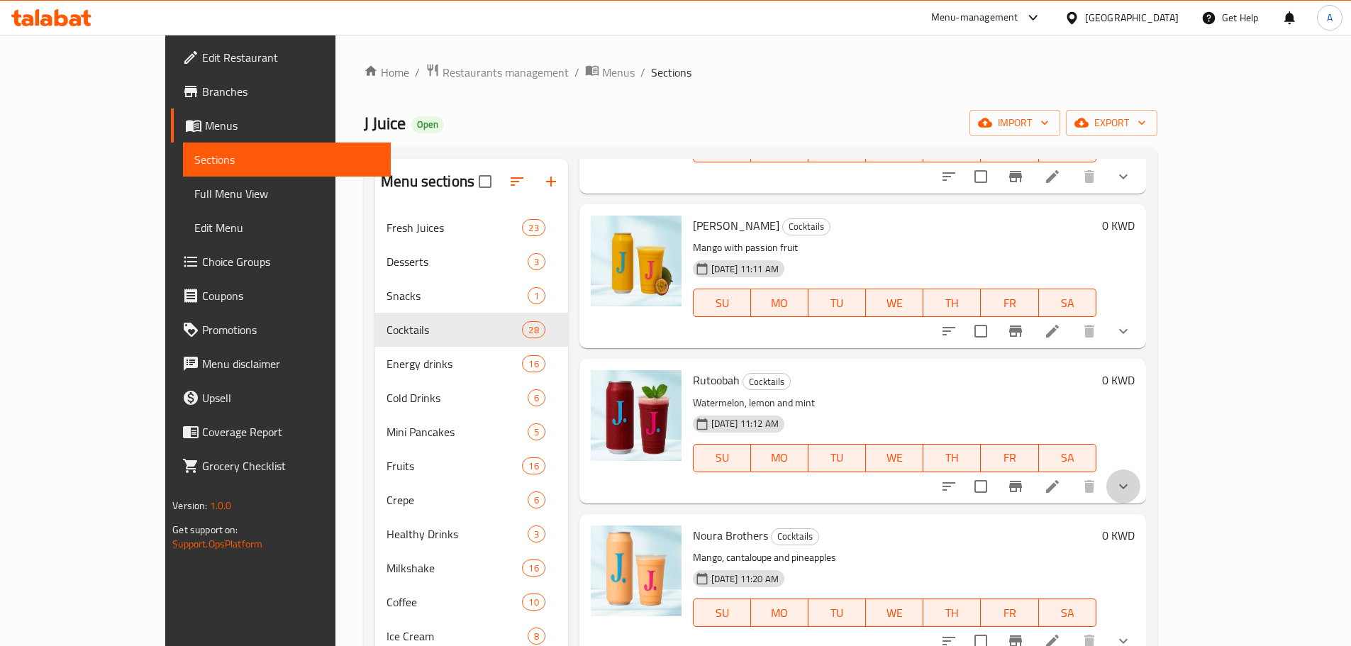
click at [1132, 478] on icon "show more" at bounding box center [1123, 486] width 17 height 17
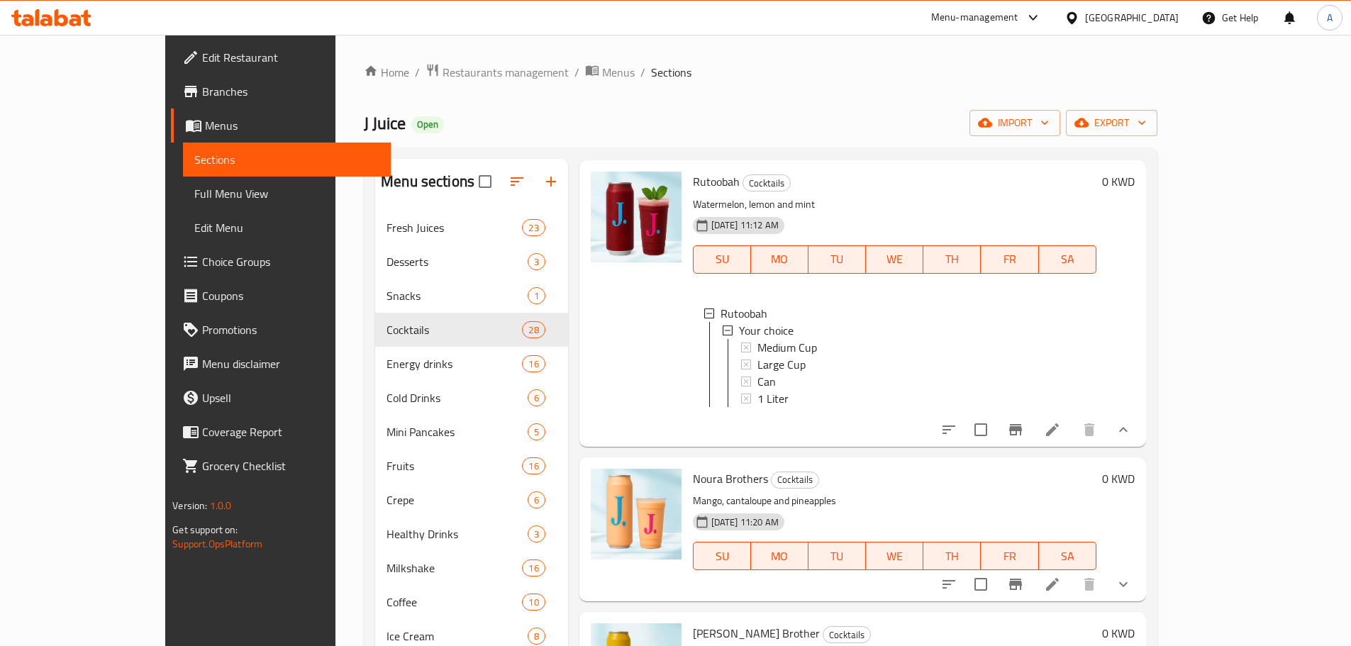
scroll to position [851, 0]
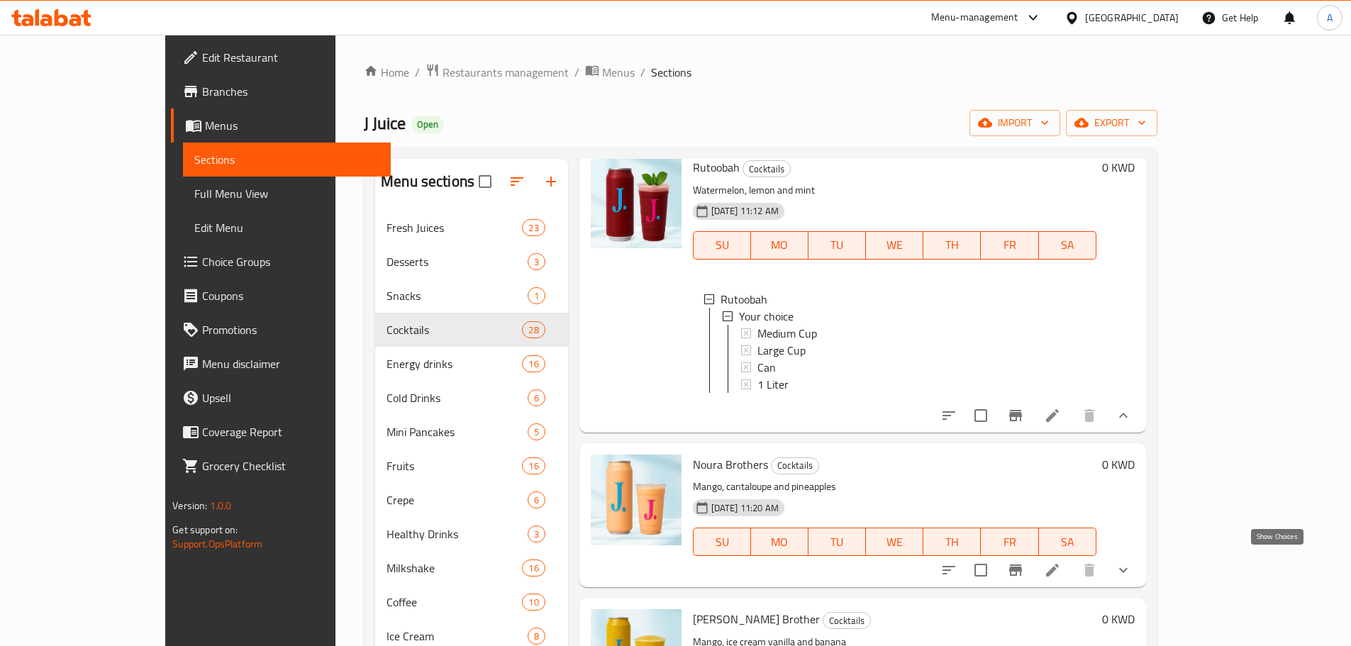
click at [1132, 562] on icon "show more" at bounding box center [1123, 570] width 17 height 17
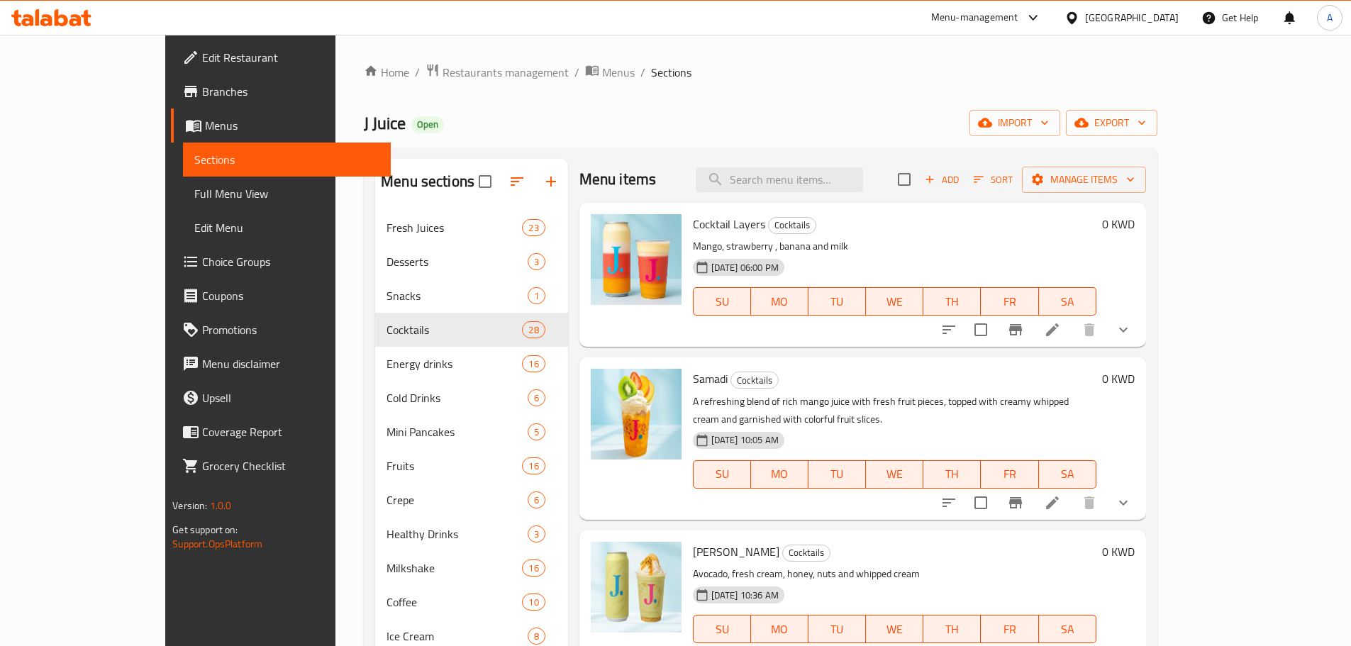
scroll to position [0, 0]
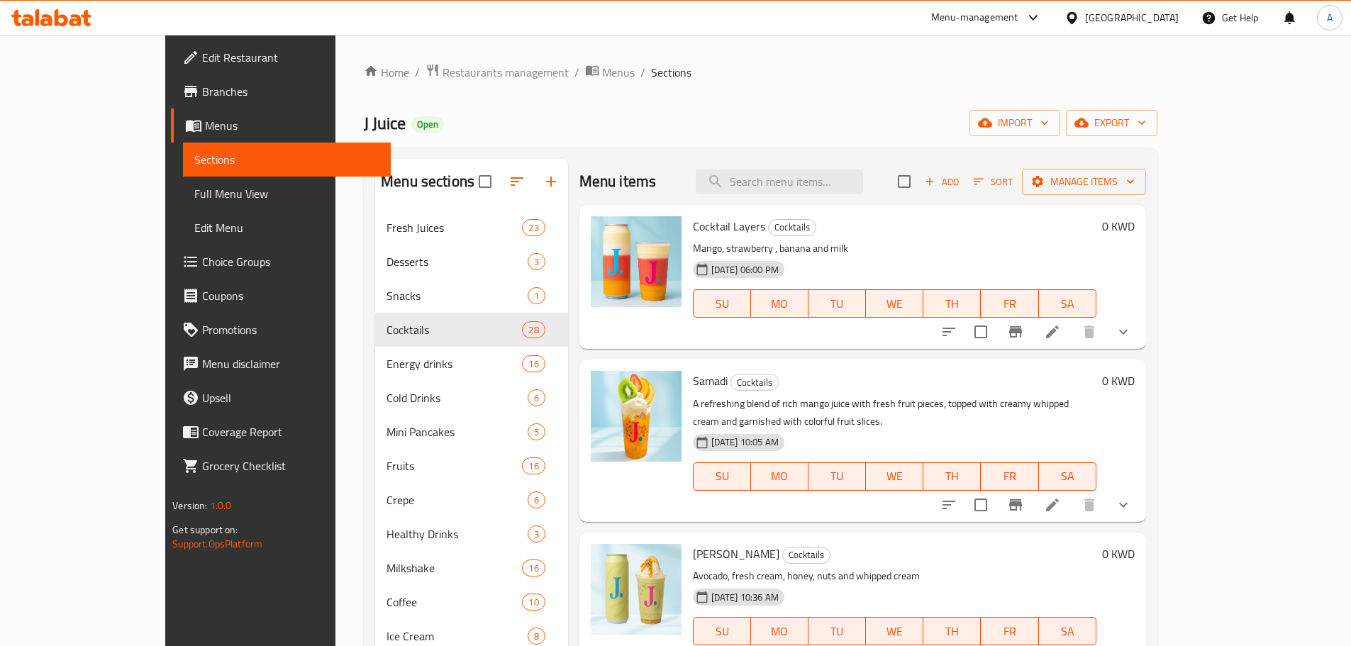
click at [1140, 341] on button "show more" at bounding box center [1123, 332] width 34 height 34
